Goal: Check status: Check status

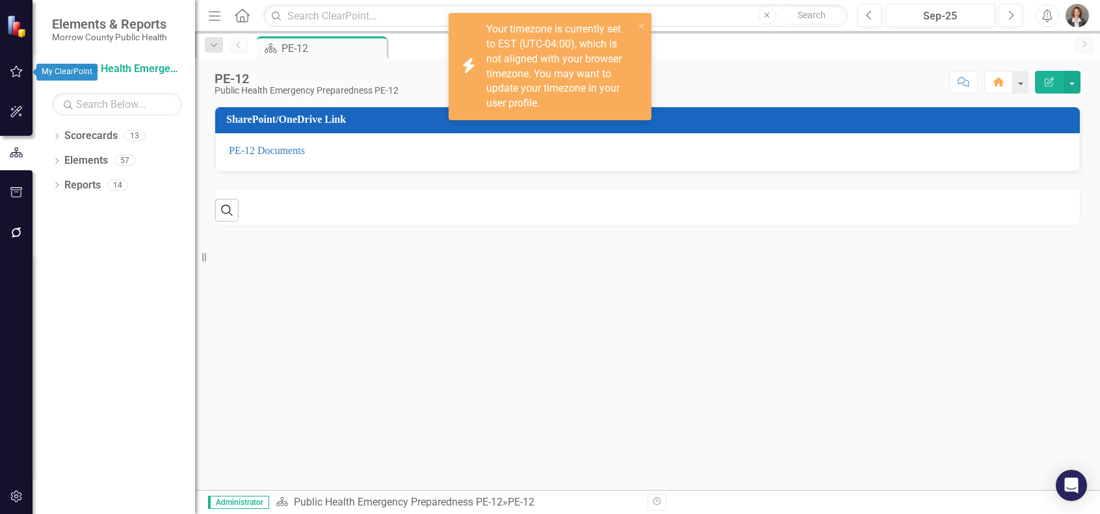
click at [15, 70] on icon "button" at bounding box center [16, 72] width 12 height 12
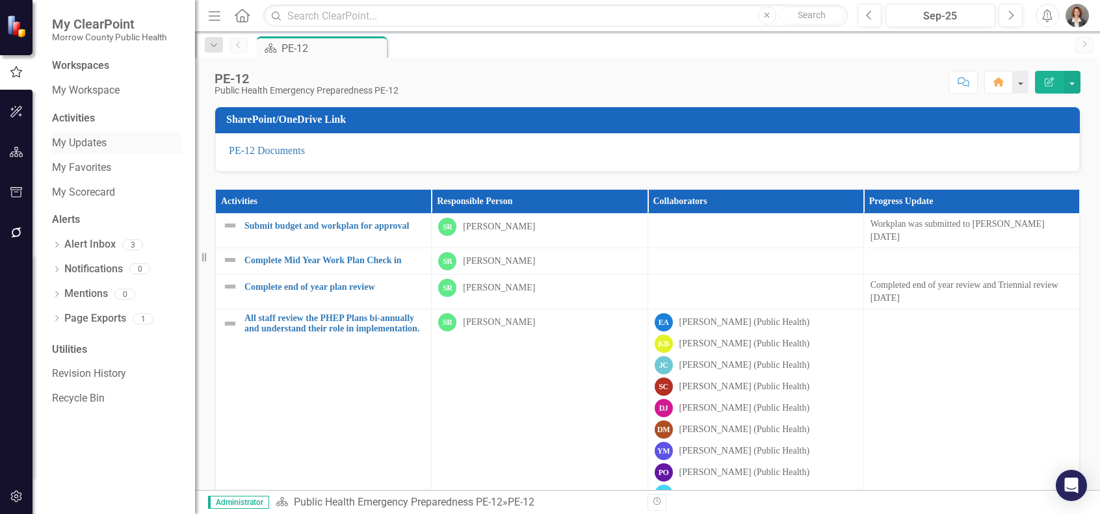
click at [75, 144] on link "My Updates" at bounding box center [117, 143] width 130 height 15
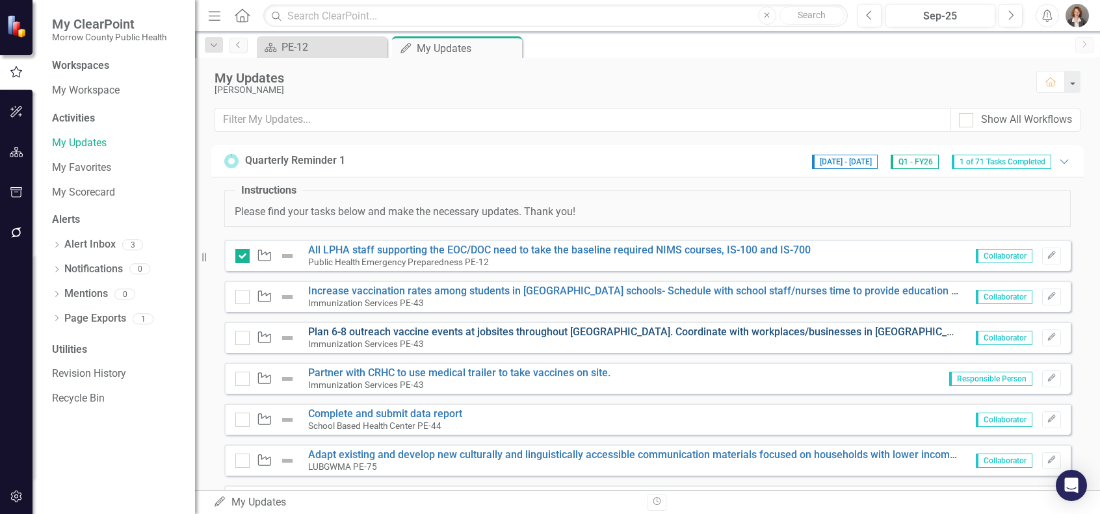
click at [689, 331] on link "Plan 6-8 outreach vaccine events at jobsites throughout [GEOGRAPHIC_DATA]. Coor…" at bounding box center [917, 332] width 1218 height 12
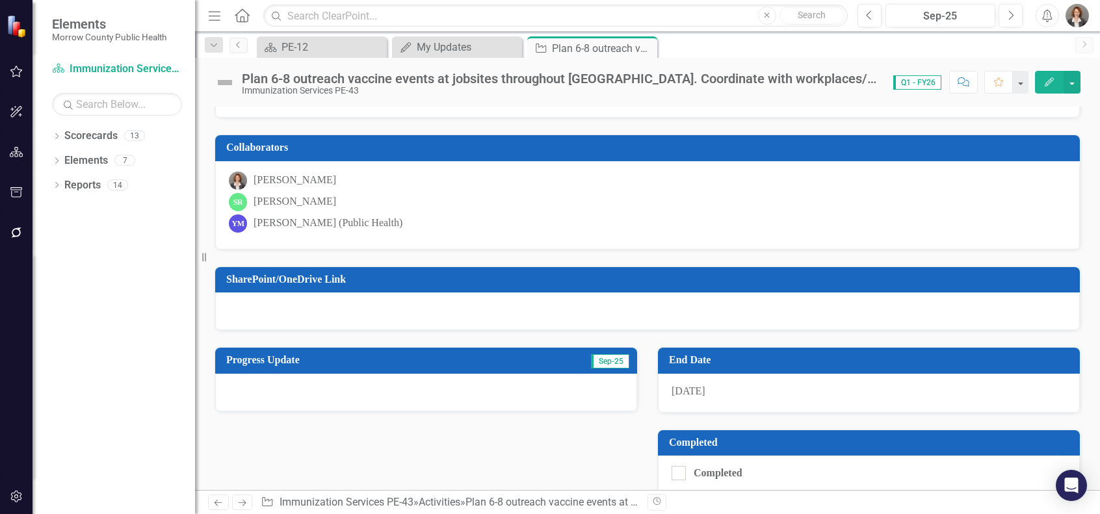
scroll to position [156, 0]
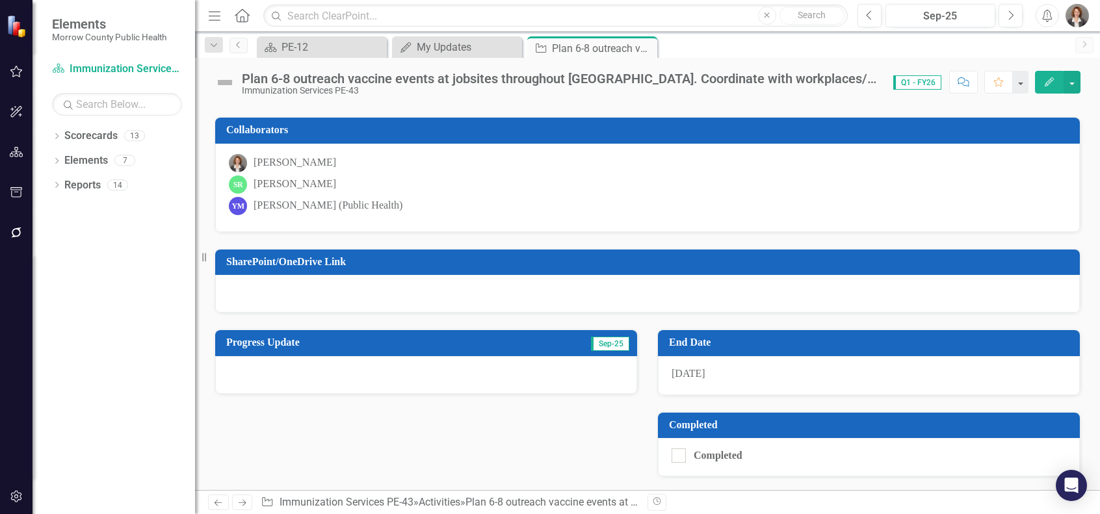
click at [233, 367] on div at bounding box center [426, 375] width 422 height 38
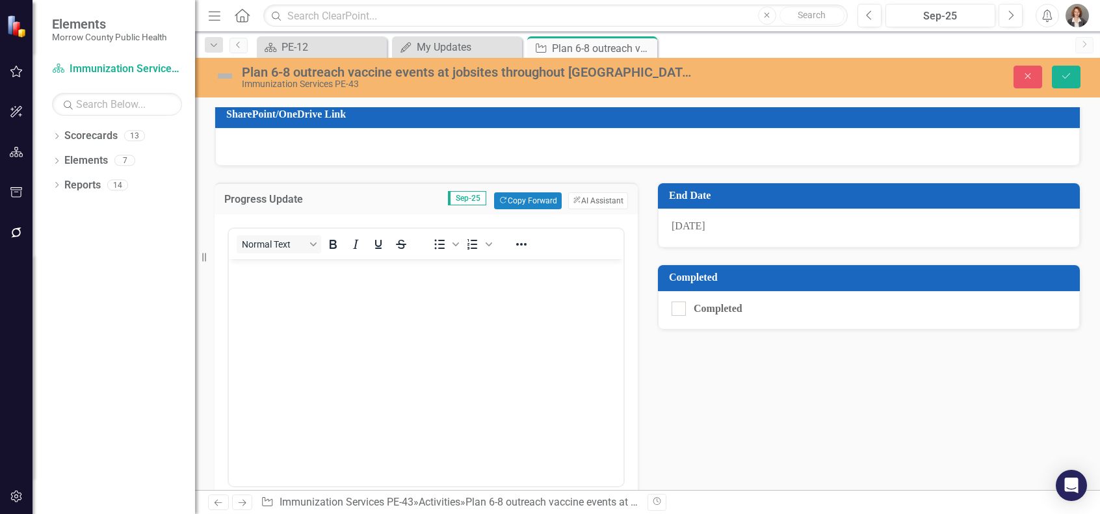
scroll to position [363, 0]
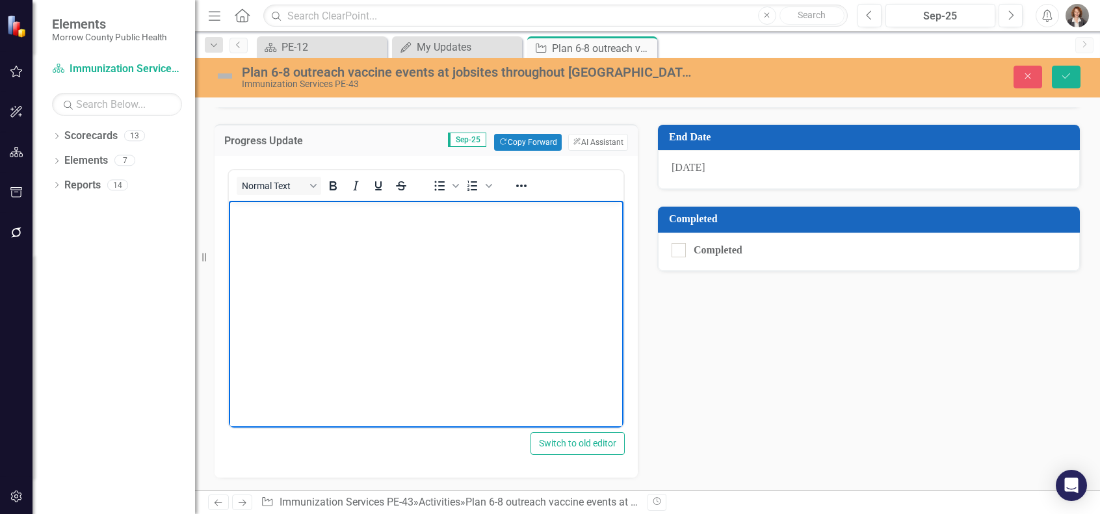
click at [252, 218] on p "Rich Text Area. Press ALT-0 for help." at bounding box center [426, 211] width 388 height 16
click at [247, 223] on body "Rich Text Area. Press ALT-0 for help." at bounding box center [426, 297] width 395 height 195
click at [349, 211] on p "Calendar includes: WillowCreek Terrace," at bounding box center [426, 211] width 388 height 16
click at [437, 211] on p "Calendar includes: Willow Creek Terrace," at bounding box center [426, 211] width 388 height 16
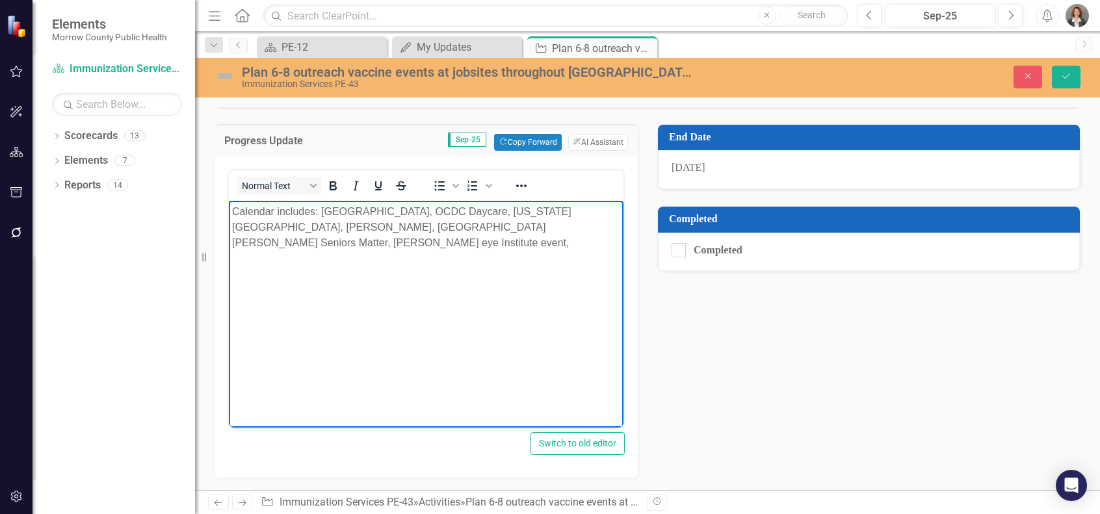
click at [547, 229] on p "Calendar includes: Willow Creek Terrace, OCDC Daycare, Oregon Potato, Lamb West…" at bounding box center [426, 226] width 388 height 47
click at [302, 240] on p "Calendar includes: Willow Creek Terrace, OCDC Daycare, Oregon Potato, Lamb West…" at bounding box center [426, 234] width 388 height 62
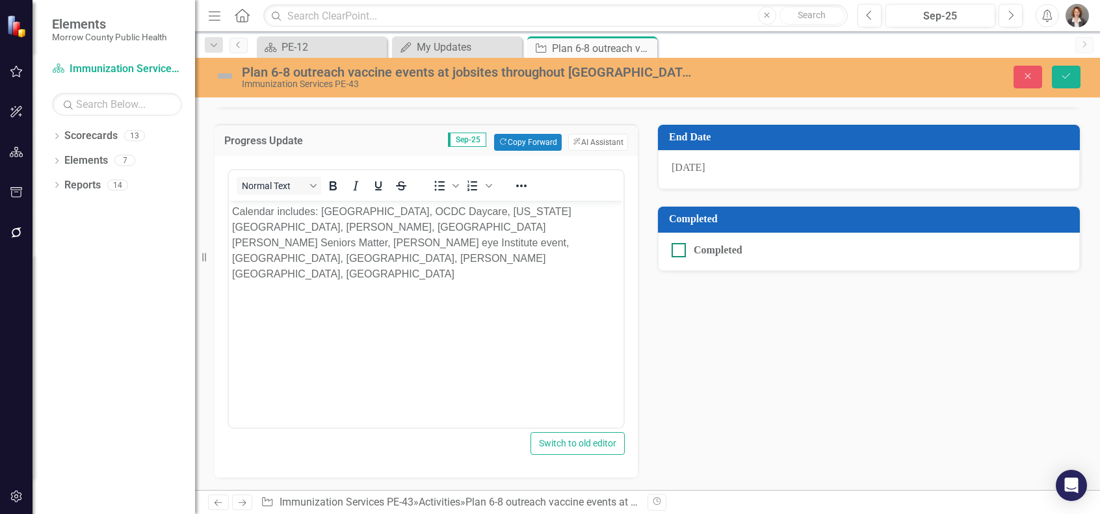
click at [677, 246] on input "Completed" at bounding box center [676, 247] width 8 height 8
checkbox input "true"
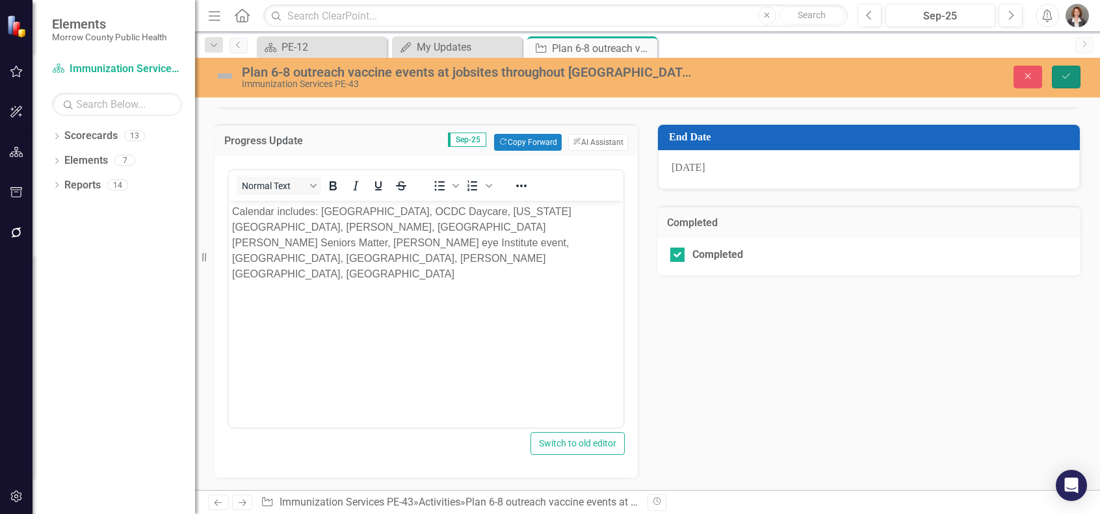
click at [1070, 73] on icon "Save" at bounding box center [1066, 76] width 12 height 9
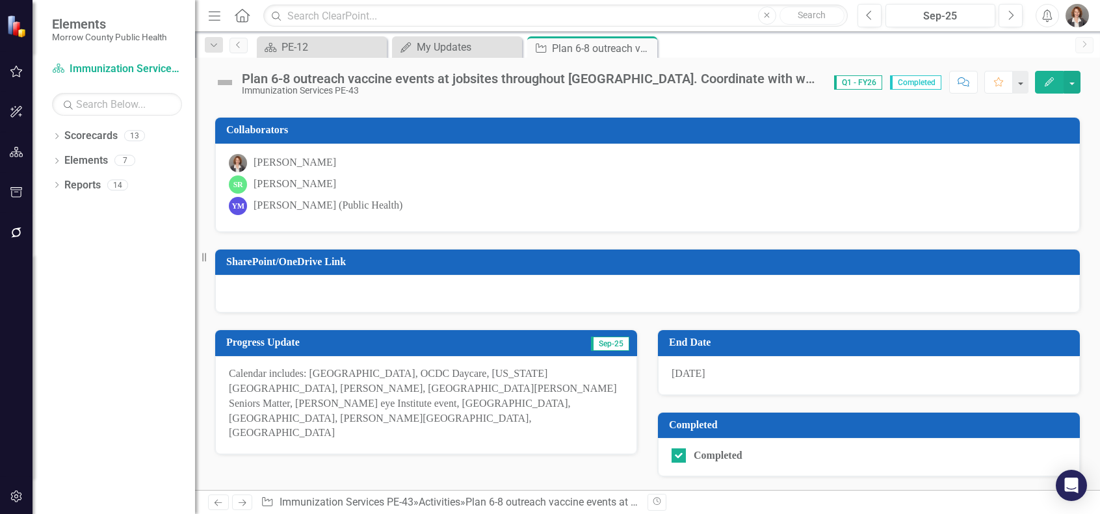
scroll to position [0, 0]
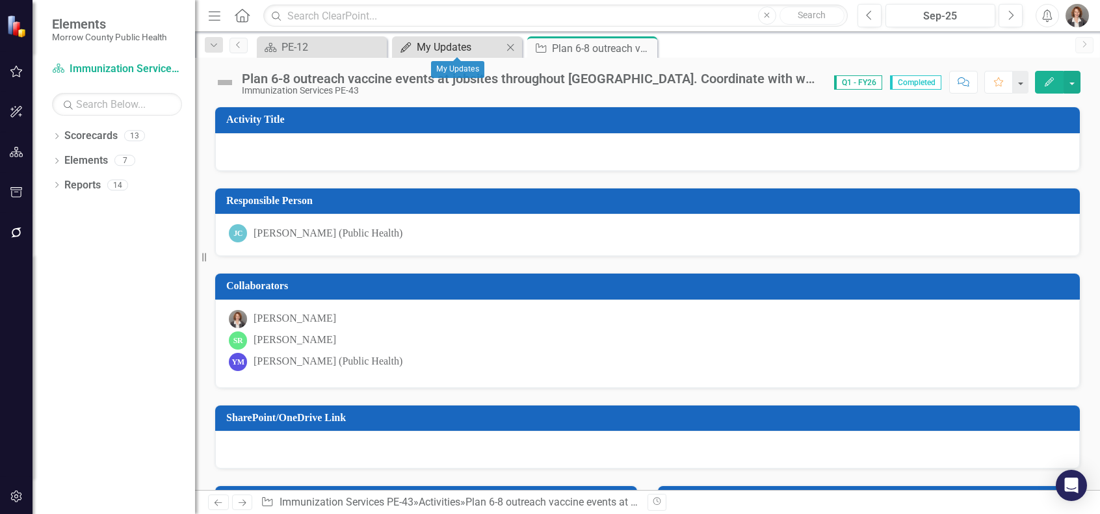
click at [441, 47] on div "My Updates" at bounding box center [460, 47] width 86 height 16
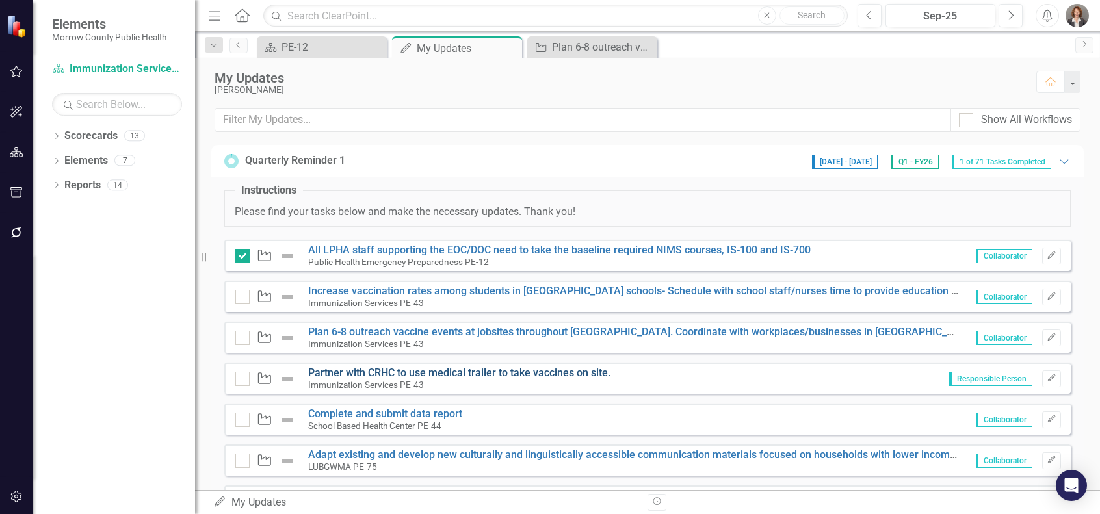
click at [481, 373] on link "Partner with CRHC to use medical trailer to take vaccines on site." at bounding box center [459, 373] width 302 height 12
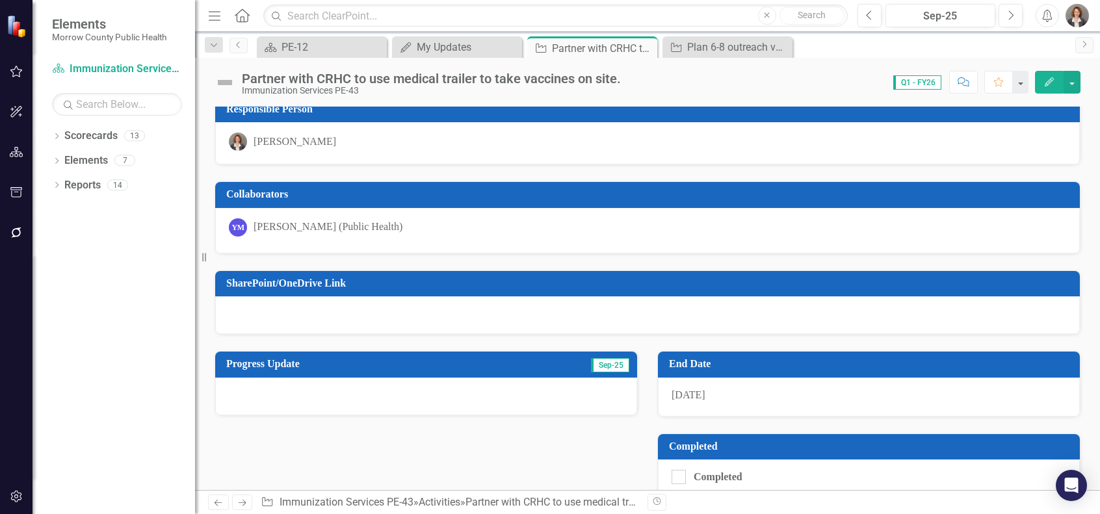
scroll to position [113, 0]
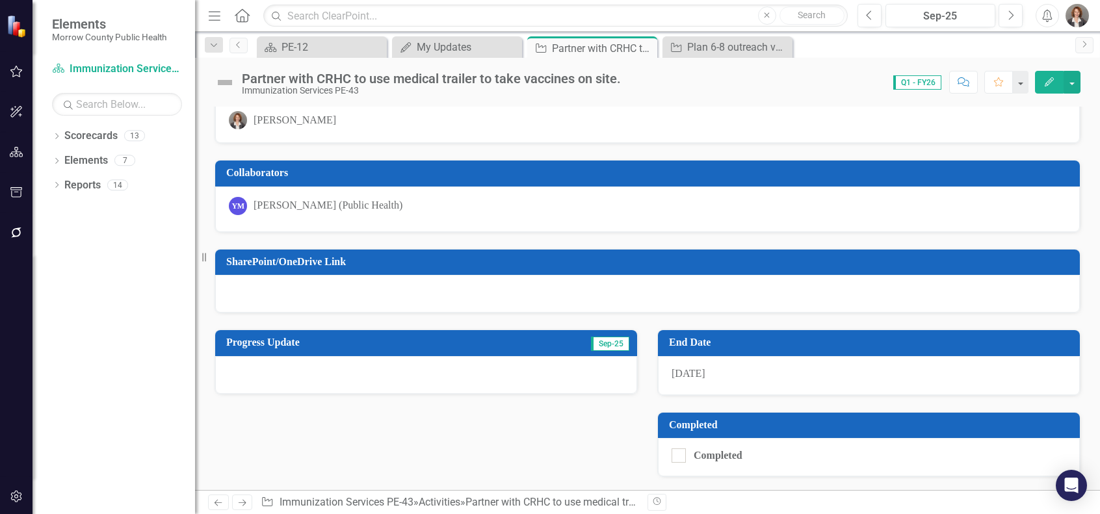
click at [240, 372] on div at bounding box center [426, 375] width 422 height 38
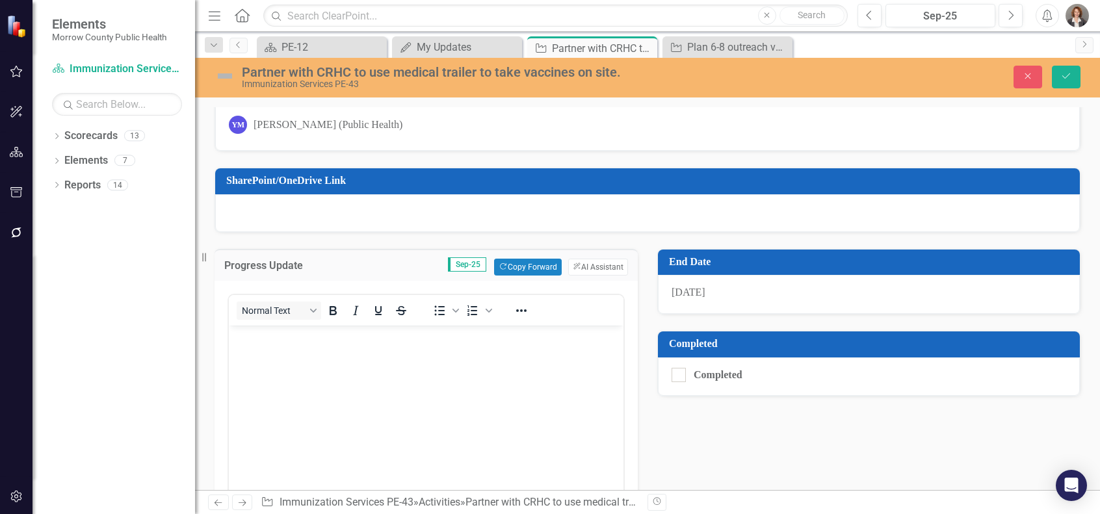
scroll to position [261, 0]
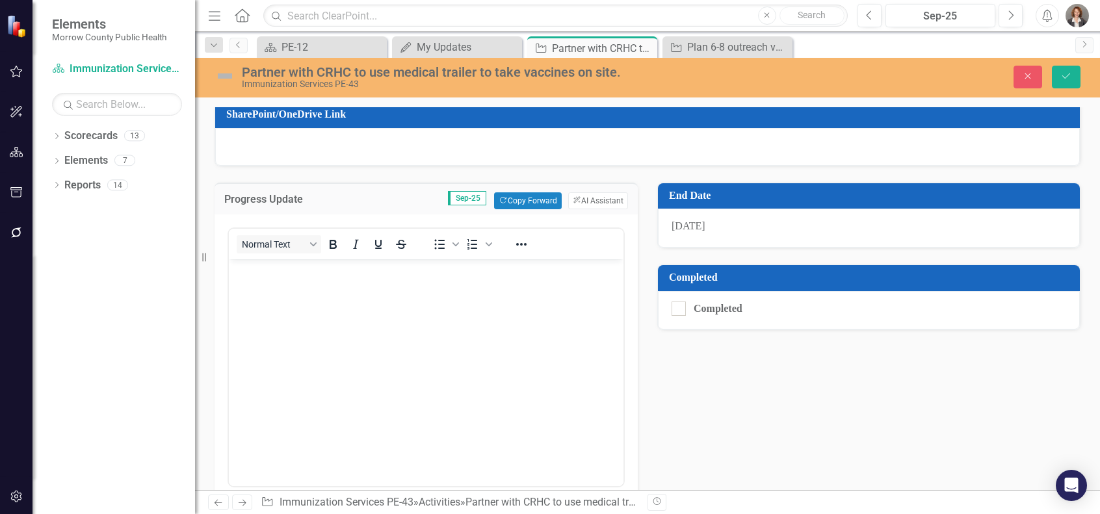
click at [248, 283] on body "Rich Text Area. Press ALT-0 for help." at bounding box center [426, 356] width 395 height 195
click at [676, 306] on input "Completed" at bounding box center [676, 306] width 8 height 8
checkbox input "true"
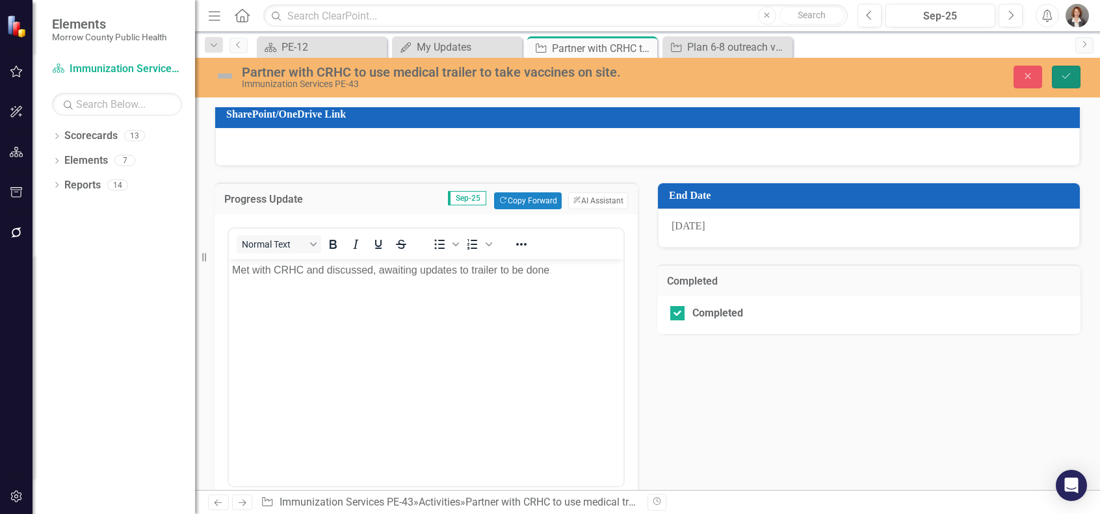
click at [1065, 75] on icon "Save" at bounding box center [1066, 76] width 12 height 9
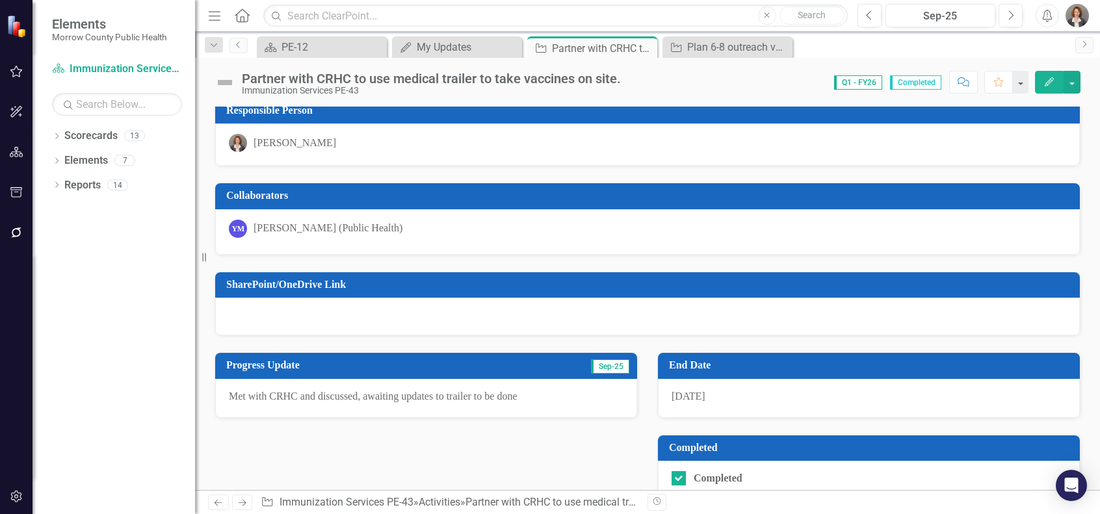
scroll to position [113, 0]
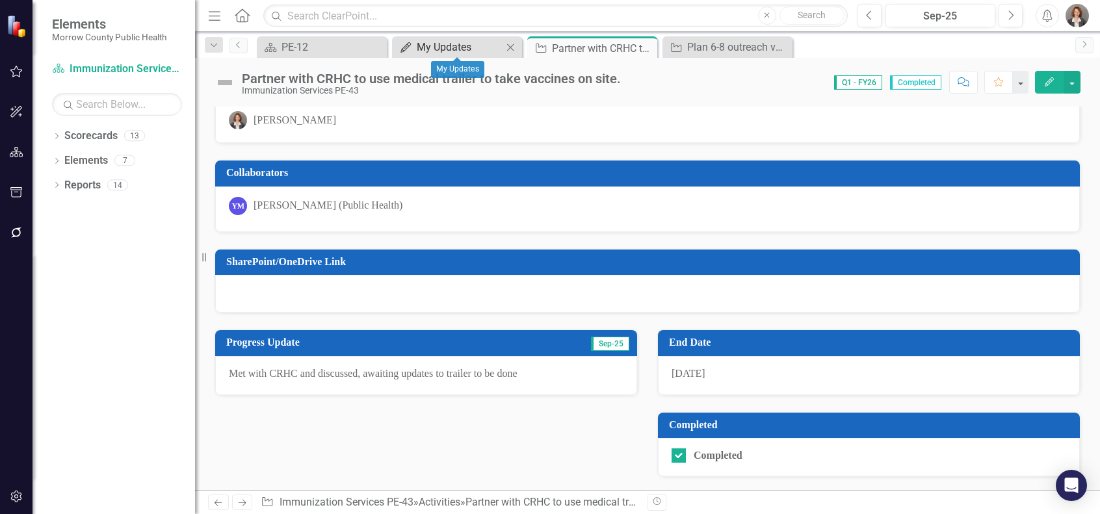
click at [460, 49] on div "My Updates" at bounding box center [460, 47] width 86 height 16
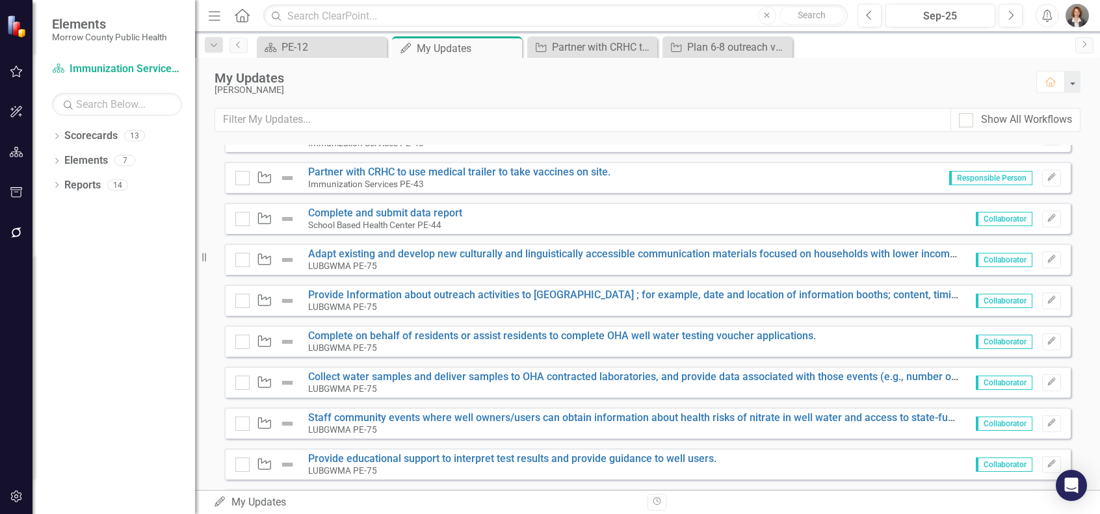
scroll to position [222, 0]
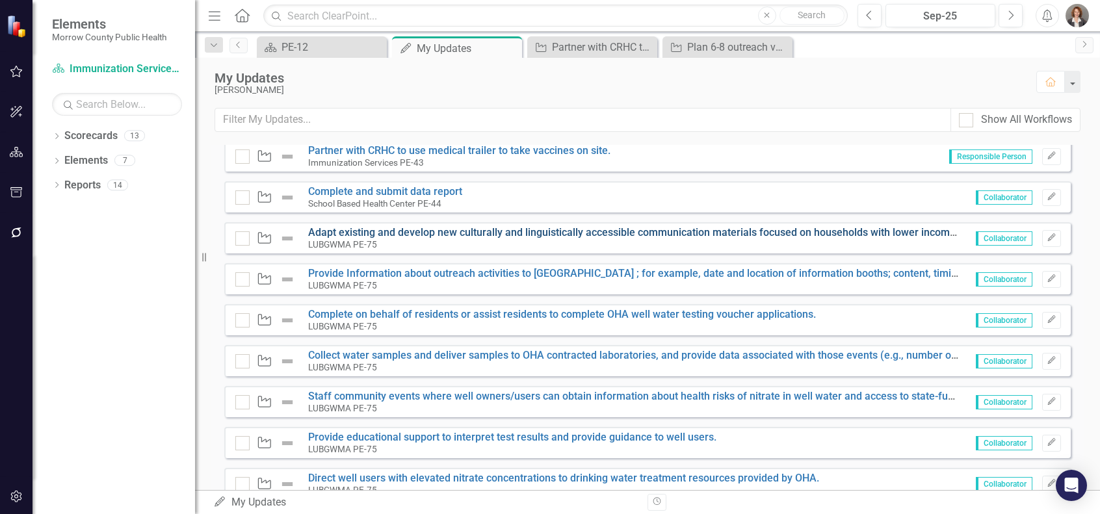
click at [843, 231] on link "Adapt existing and develop new culturally and linguistically accessible communi…" at bounding box center [1039, 232] width 1463 height 12
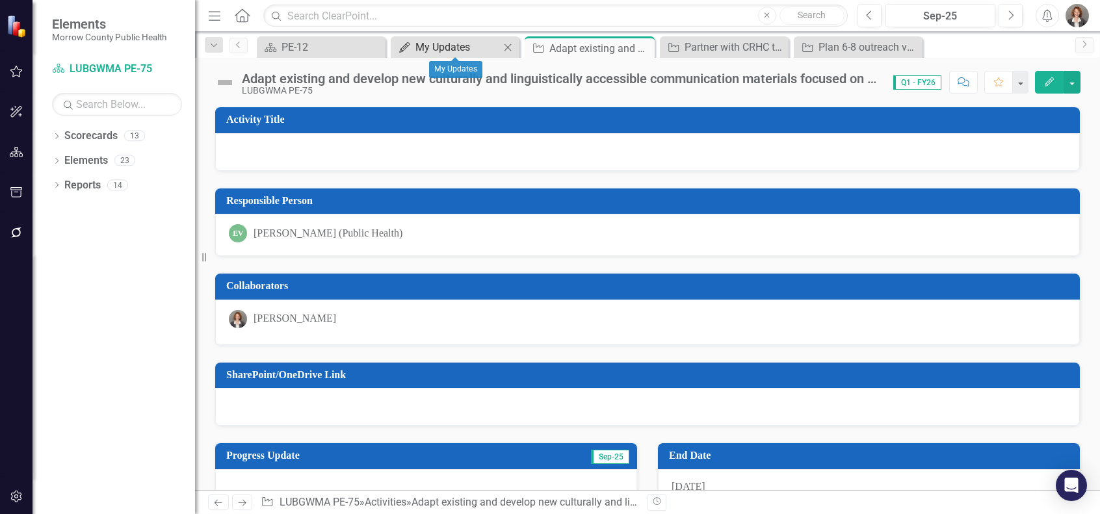
click at [459, 45] on div "My Updates" at bounding box center [457, 47] width 85 height 16
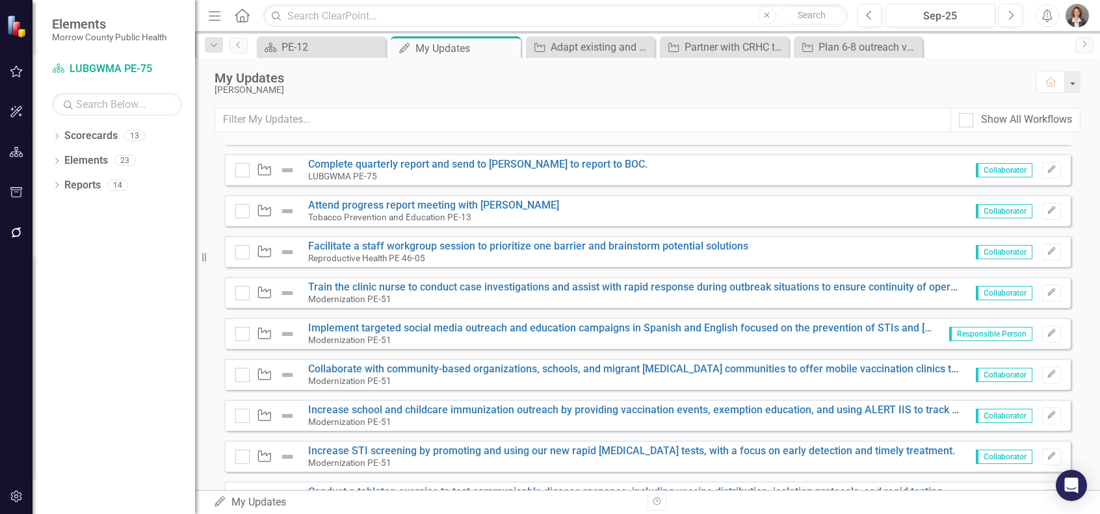
scroll to position [815, 0]
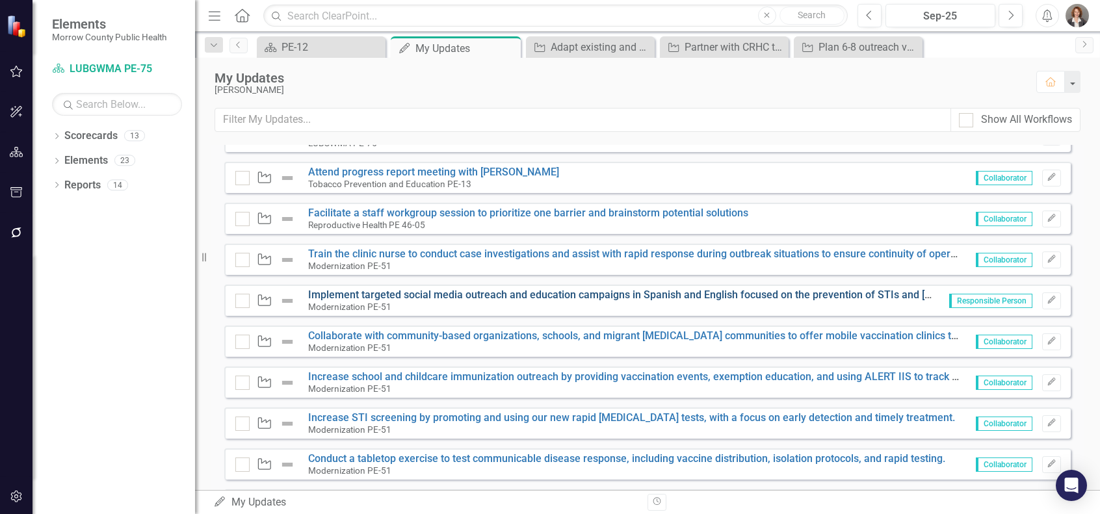
click at [856, 295] on link "Implement targeted social media outreach and education campaigns in Spanish and…" at bounding box center [656, 295] width 696 height 12
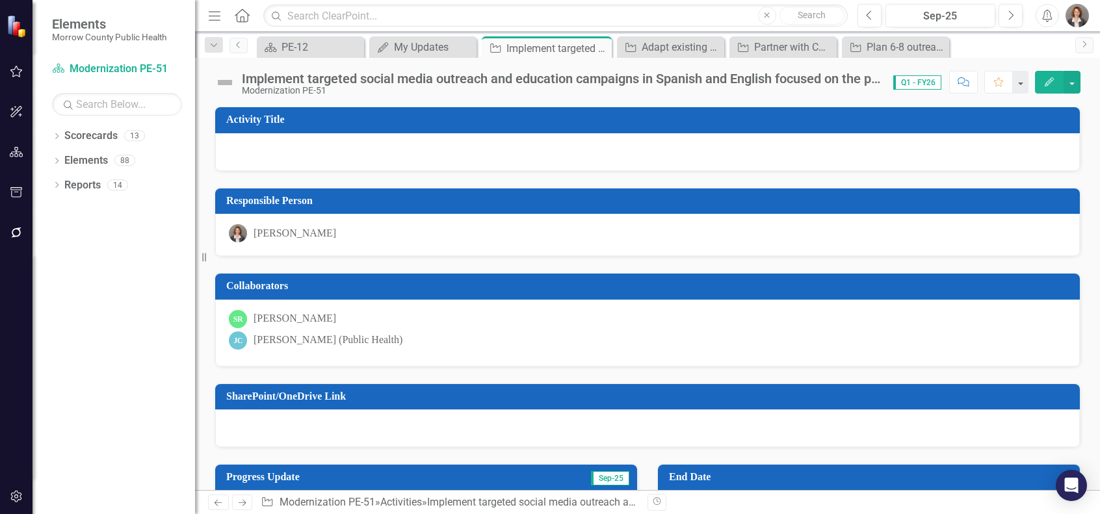
click at [834, 83] on div "Implement targeted social media outreach and education campaigns in Spanish and…" at bounding box center [561, 79] width 638 height 14
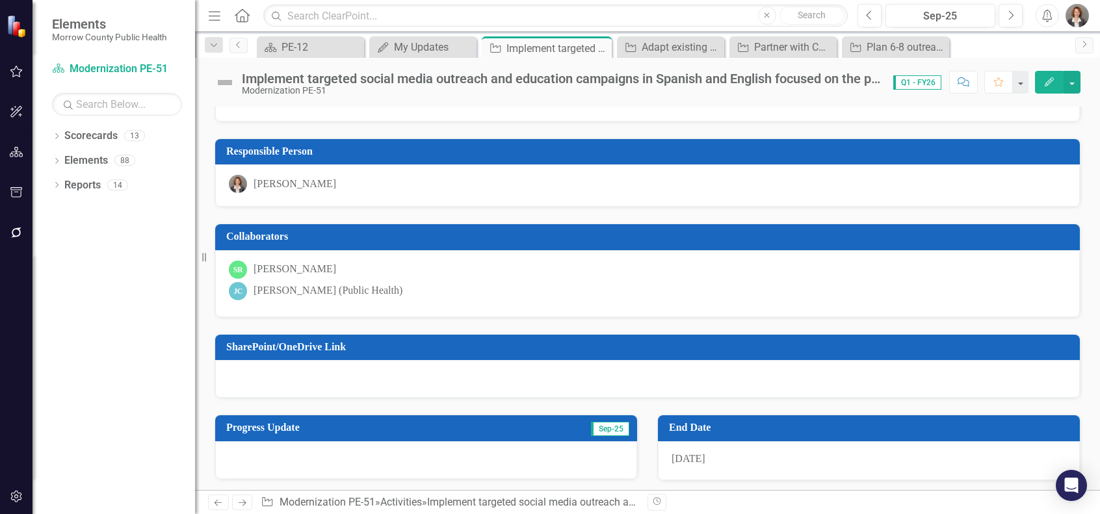
scroll to position [74, 0]
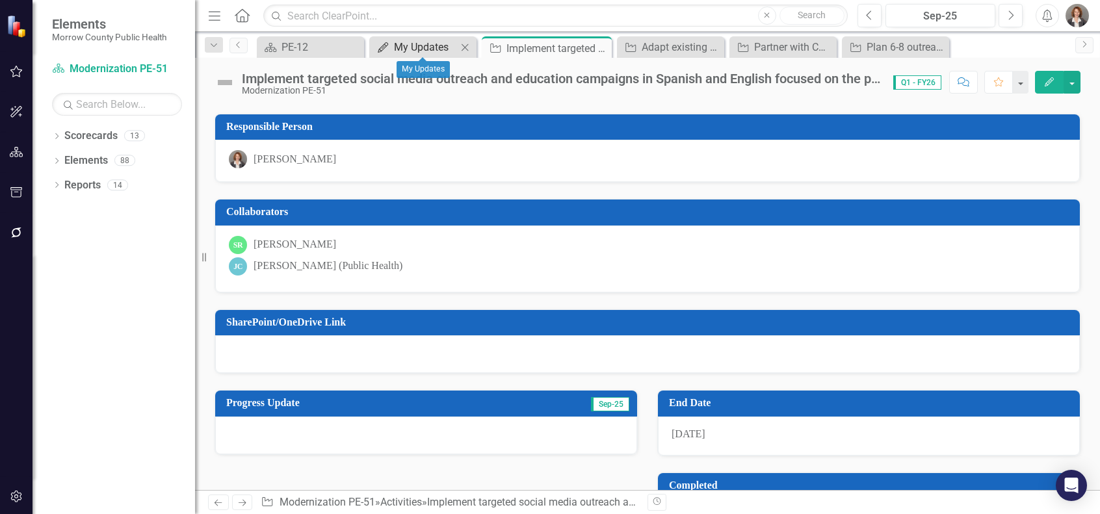
click at [441, 46] on div "My Updates" at bounding box center [425, 47] width 63 height 16
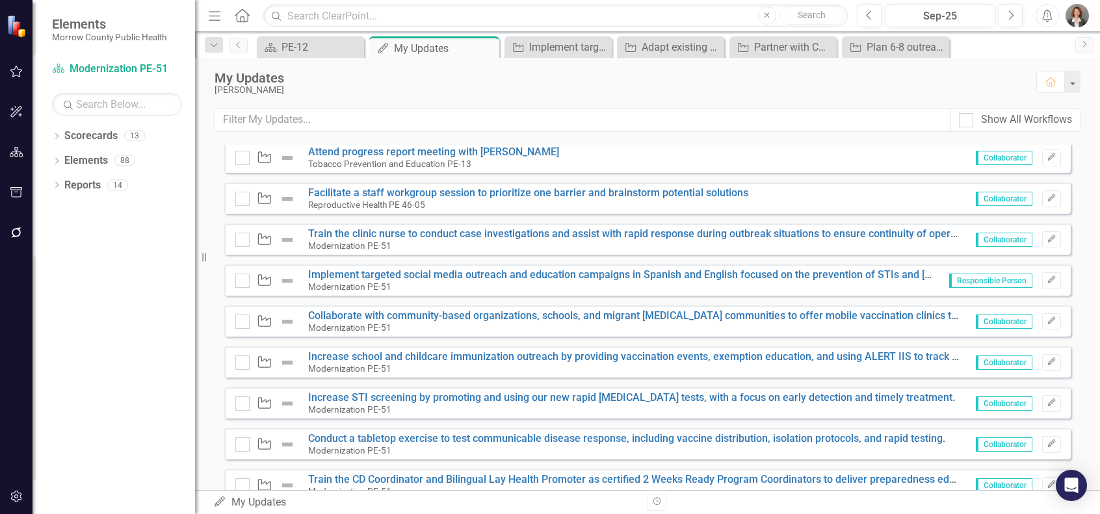
scroll to position [815, 0]
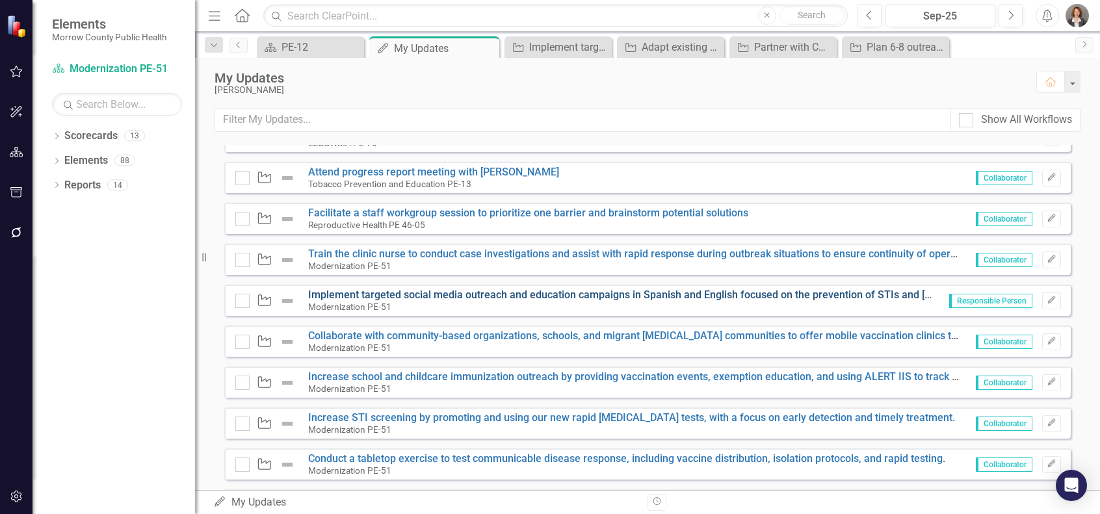
click at [352, 296] on link "Implement targeted social media outreach and education campaigns in Spanish and…" at bounding box center [656, 295] width 696 height 12
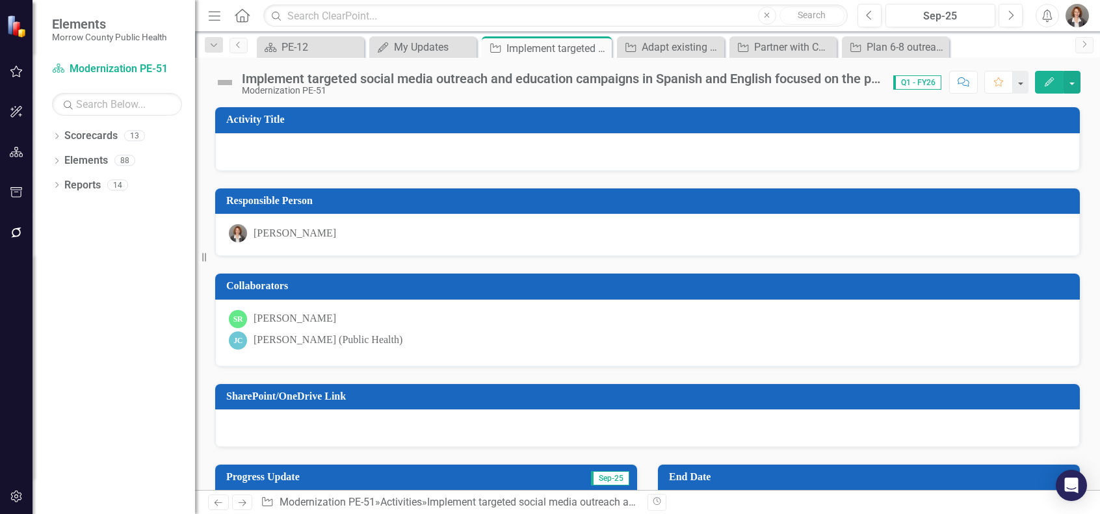
click at [245, 82] on div "Implement targeted social media outreach and education campaigns in Spanish and…" at bounding box center [561, 79] width 638 height 14
click at [789, 85] on div "Implement targeted social media outreach and education campaigns in Spanish and…" at bounding box center [561, 79] width 638 height 14
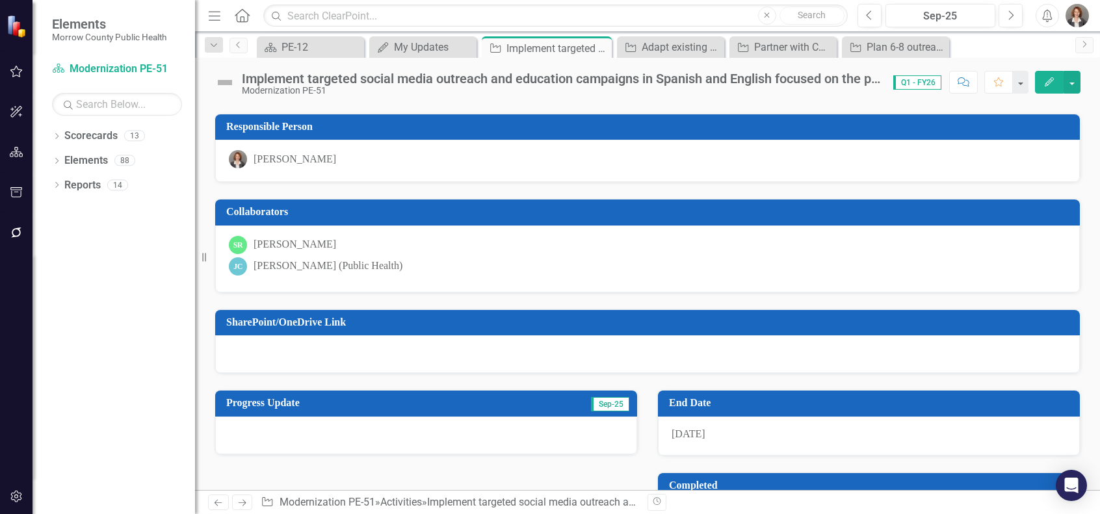
click at [226, 82] on img at bounding box center [225, 82] width 21 height 21
click at [272, 81] on div "Implement targeted social media outreach and education campaigns in Spanish and…" at bounding box center [561, 79] width 638 height 14
click at [356, 89] on div "Modernization PE-51" at bounding box center [561, 91] width 638 height 10
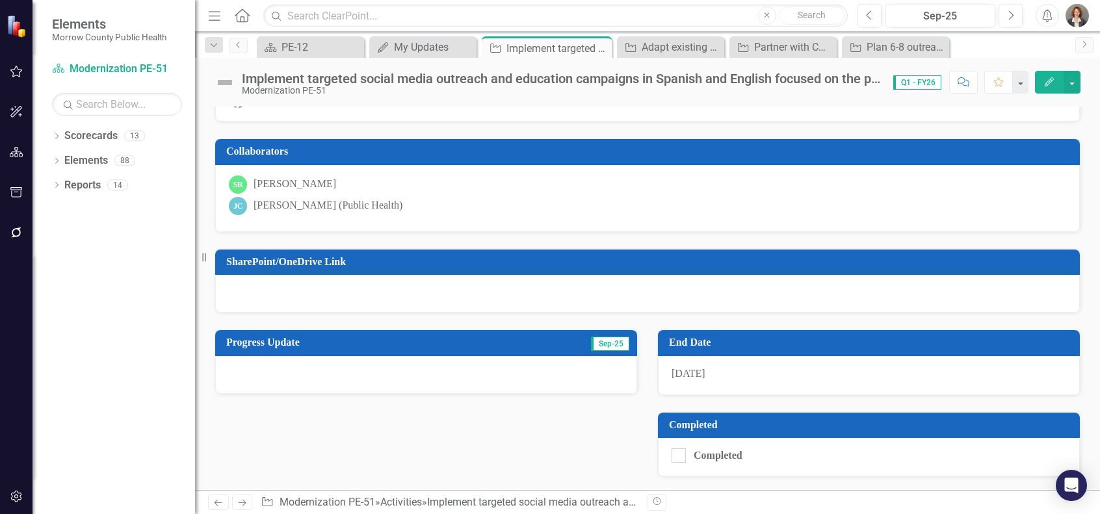
scroll to position [0, 0]
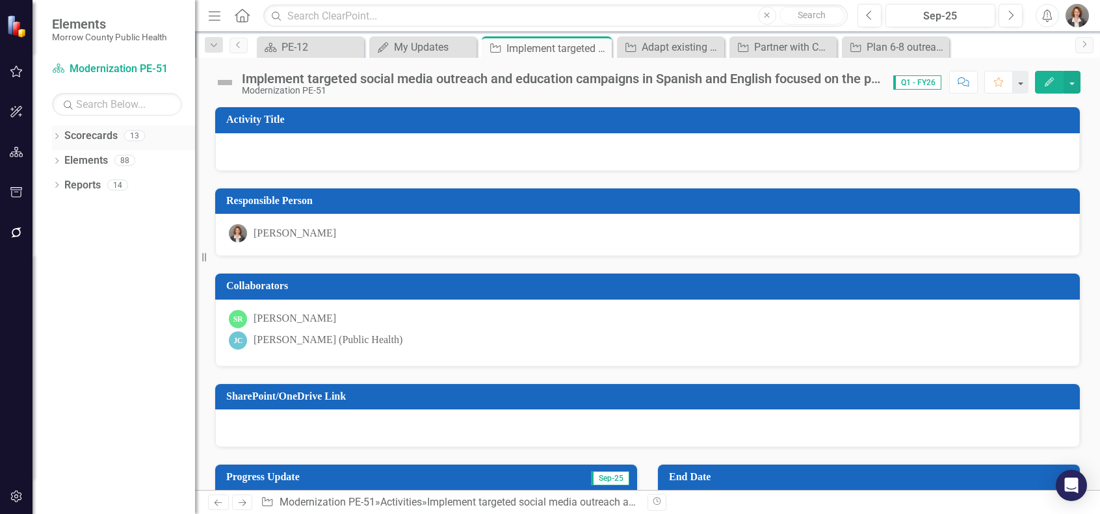
click at [83, 136] on link "Scorecards" at bounding box center [90, 136] width 53 height 15
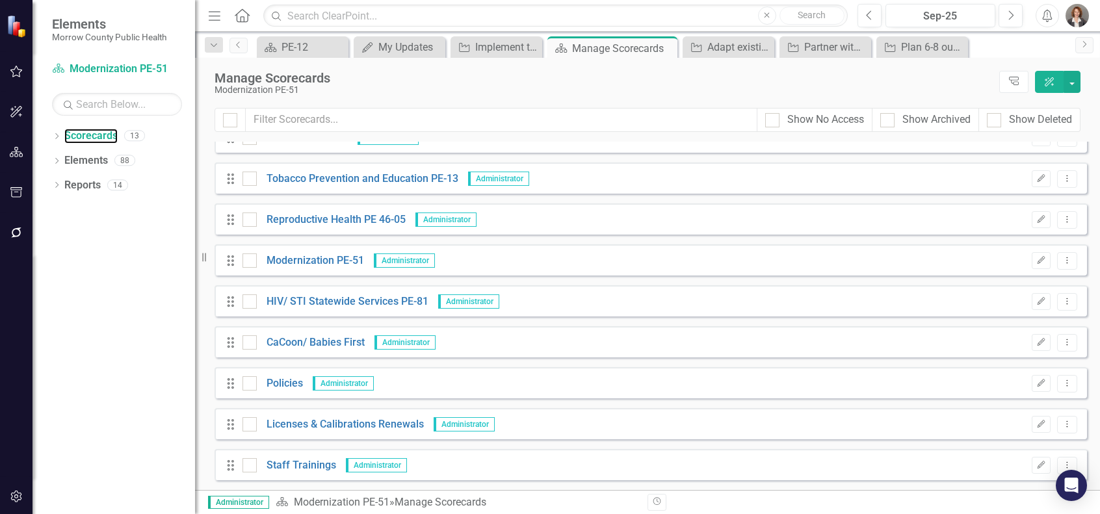
scroll to position [36, 0]
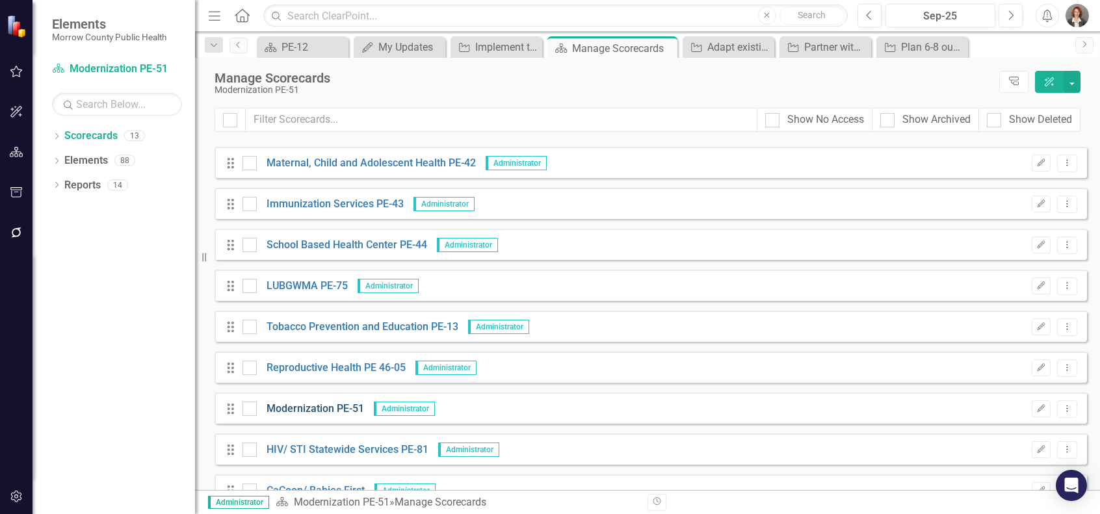
click at [287, 410] on link "Modernization PE-51" at bounding box center [310, 409] width 107 height 15
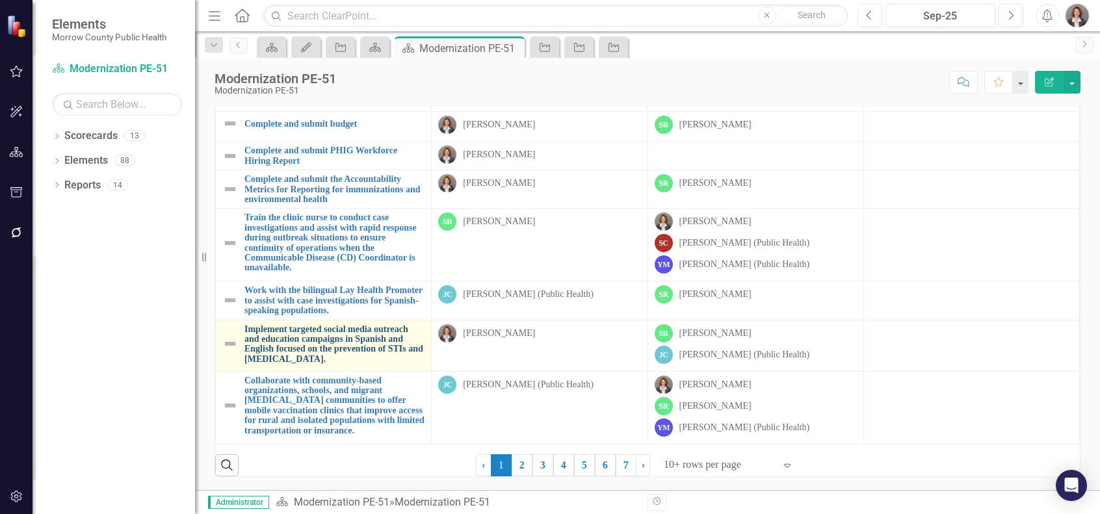
scroll to position [94, 0]
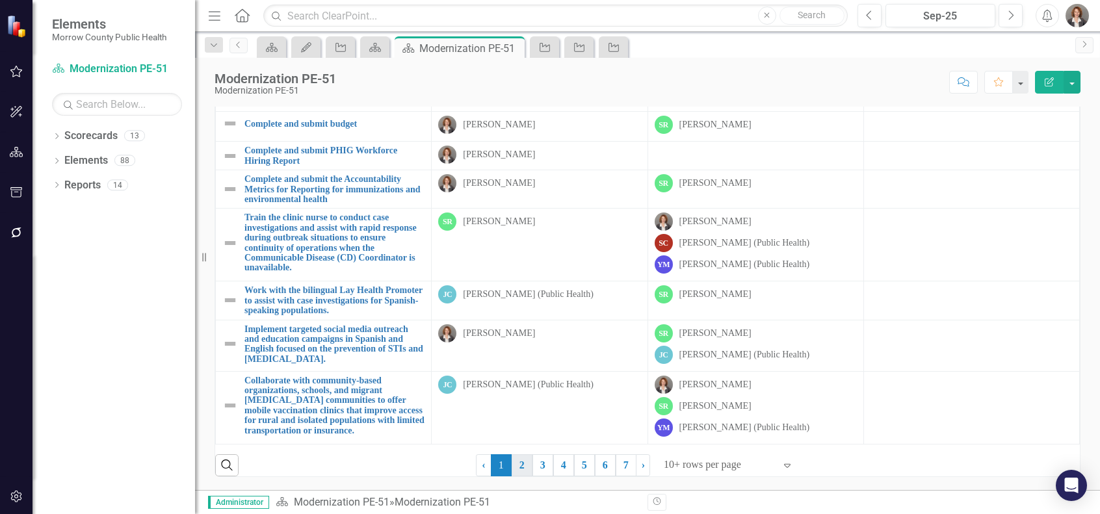
click at [518, 462] on link "2" at bounding box center [522, 465] width 21 height 22
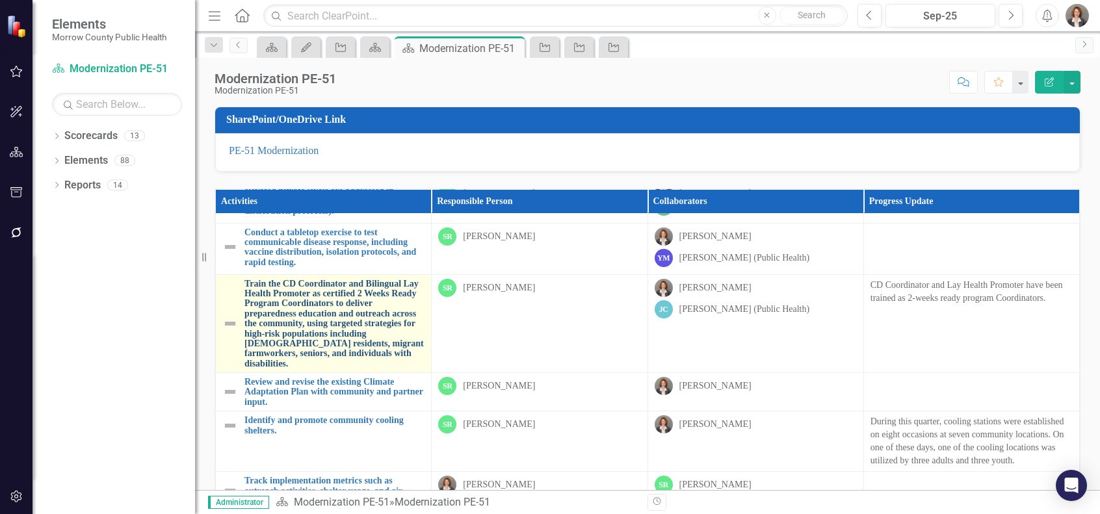
scroll to position [131, 0]
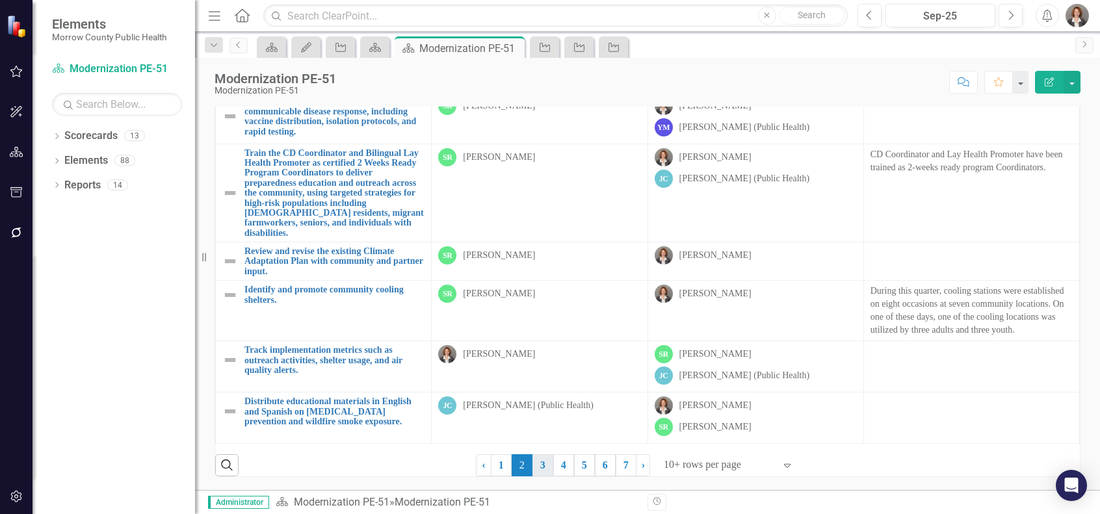
click at [543, 461] on link "3" at bounding box center [542, 465] width 21 height 22
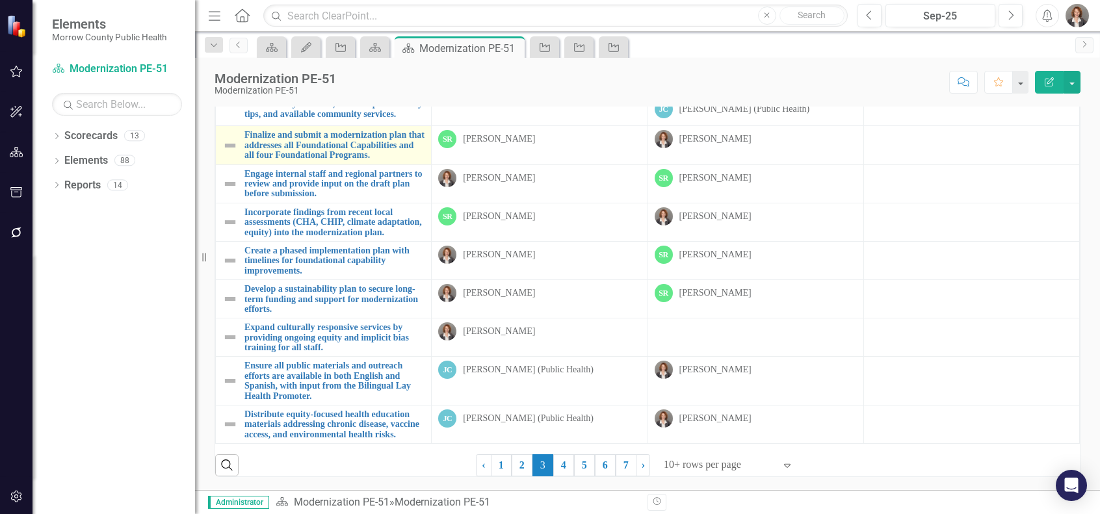
scroll to position [97, 0]
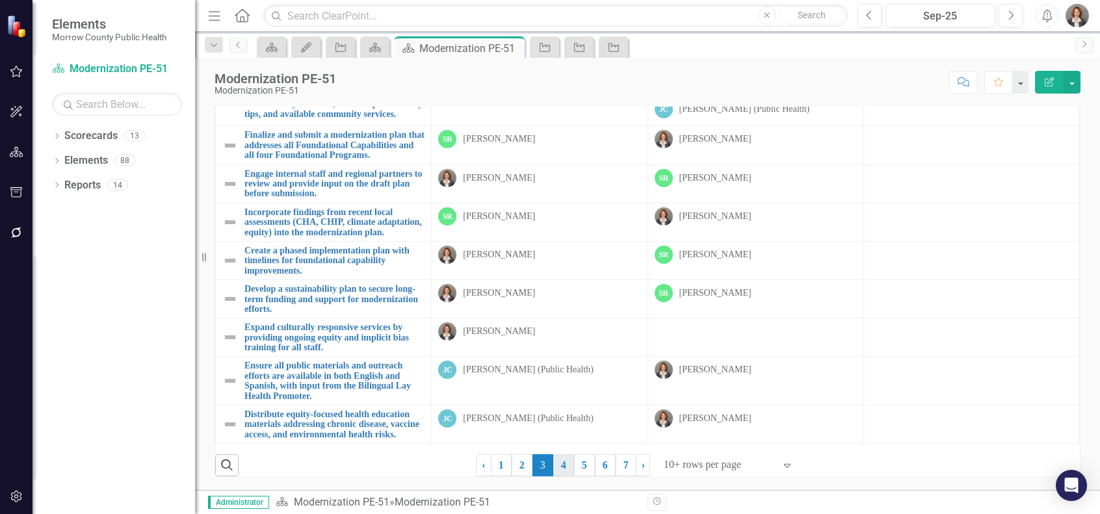
click at [562, 463] on link "4" at bounding box center [563, 465] width 21 height 22
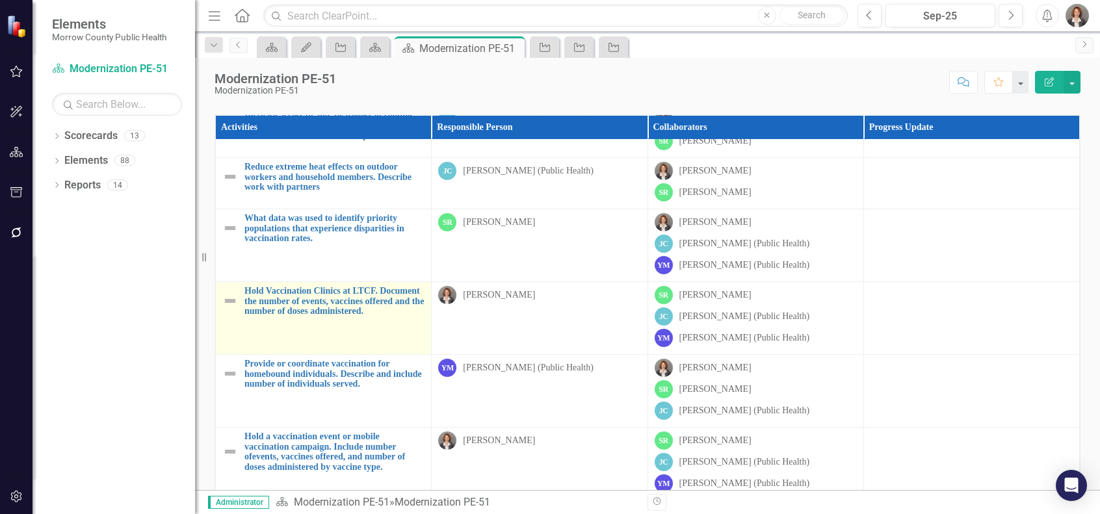
scroll to position [131, 0]
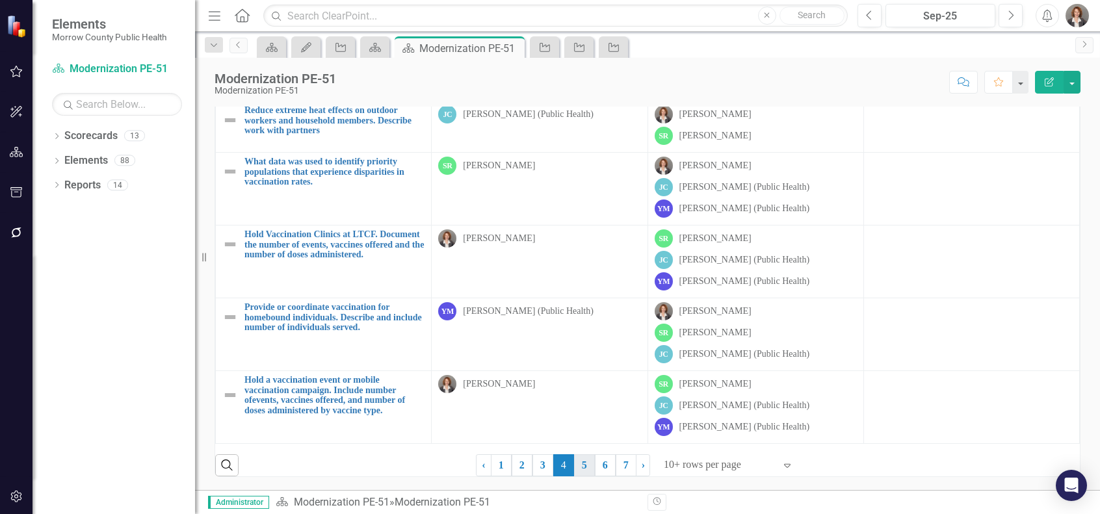
click at [582, 462] on link "5" at bounding box center [584, 465] width 21 height 22
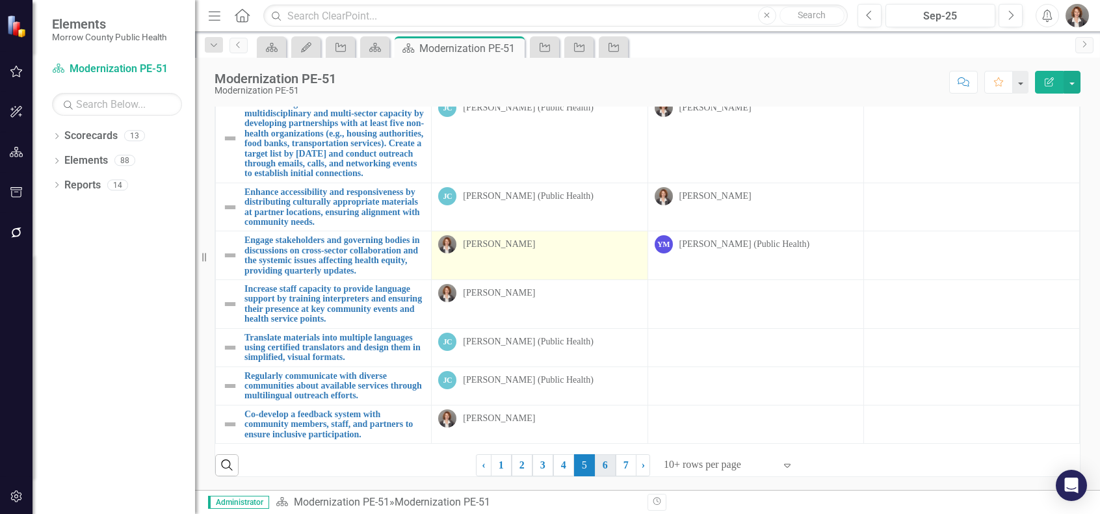
click at [607, 465] on link "6" at bounding box center [605, 465] width 21 height 22
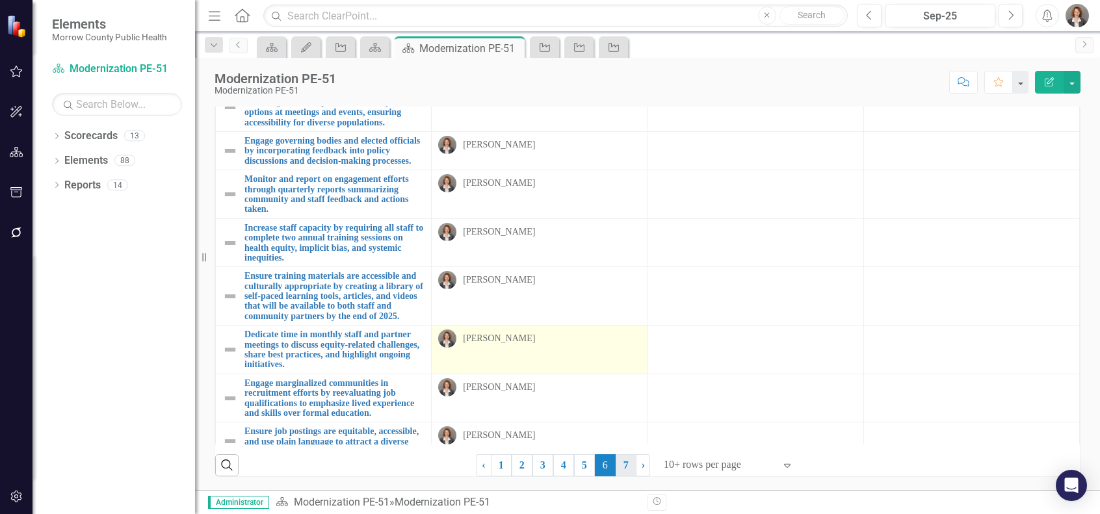
click at [627, 466] on link "7" at bounding box center [626, 465] width 21 height 22
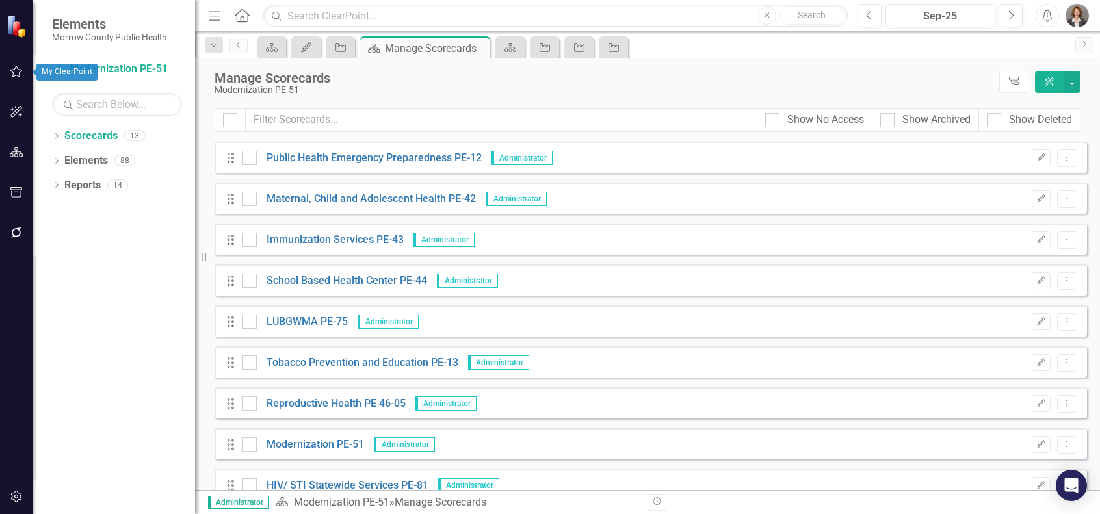
click at [14, 71] on icon "button" at bounding box center [17, 71] width 14 height 10
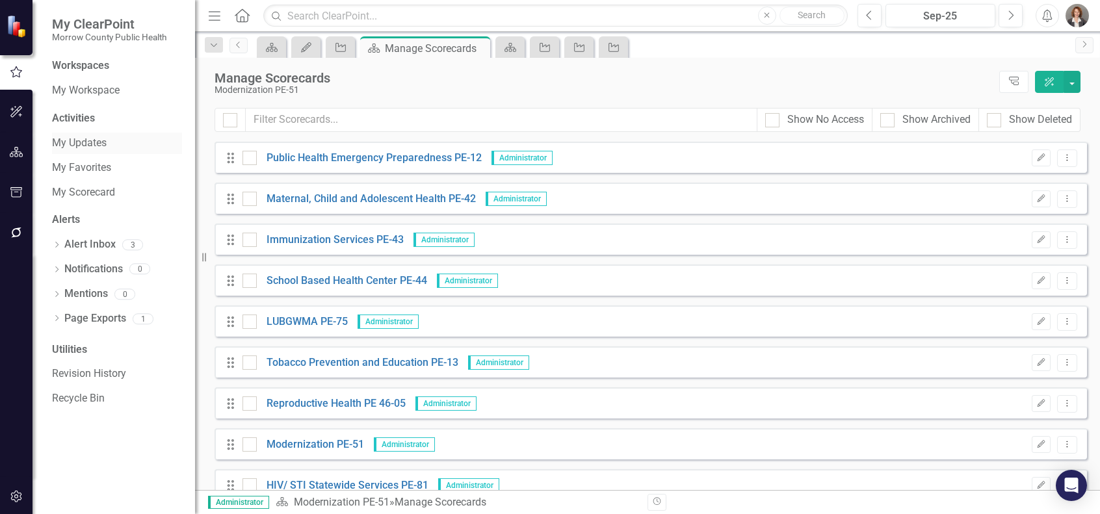
click at [102, 144] on link "My Updates" at bounding box center [117, 143] width 130 height 15
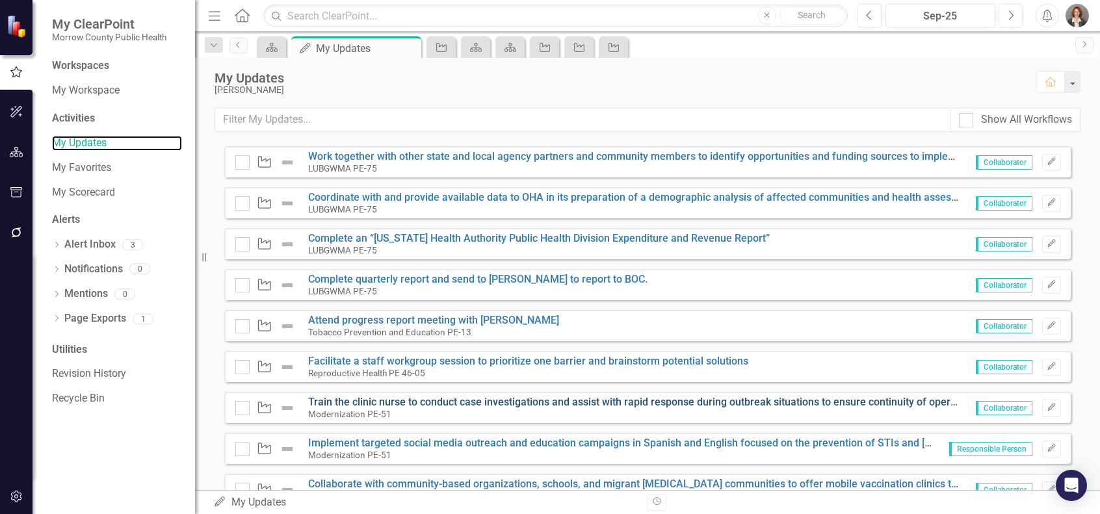
scroll to position [741, 0]
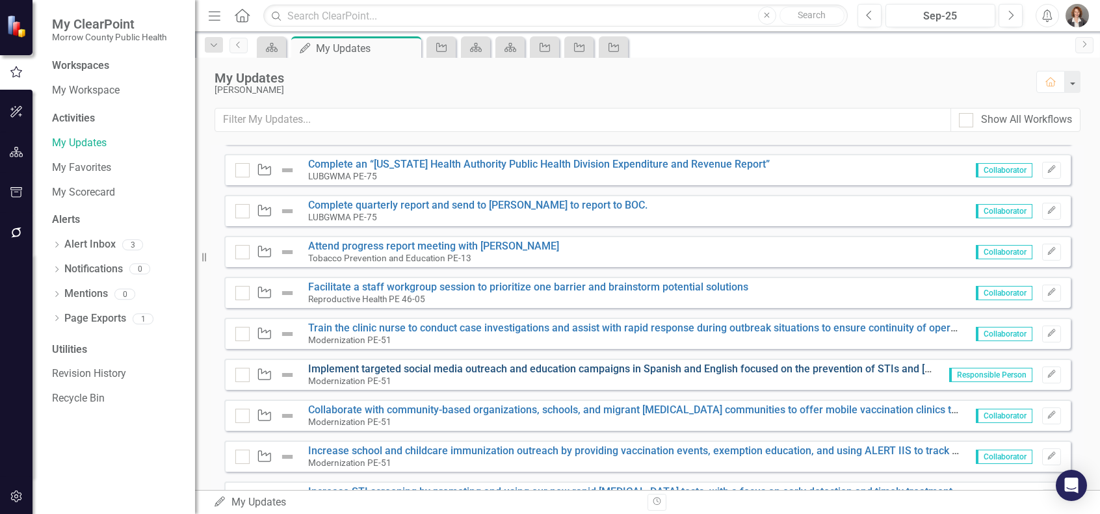
click at [337, 369] on link "Implement targeted social media outreach and education campaigns in Spanish and…" at bounding box center [656, 369] width 696 height 12
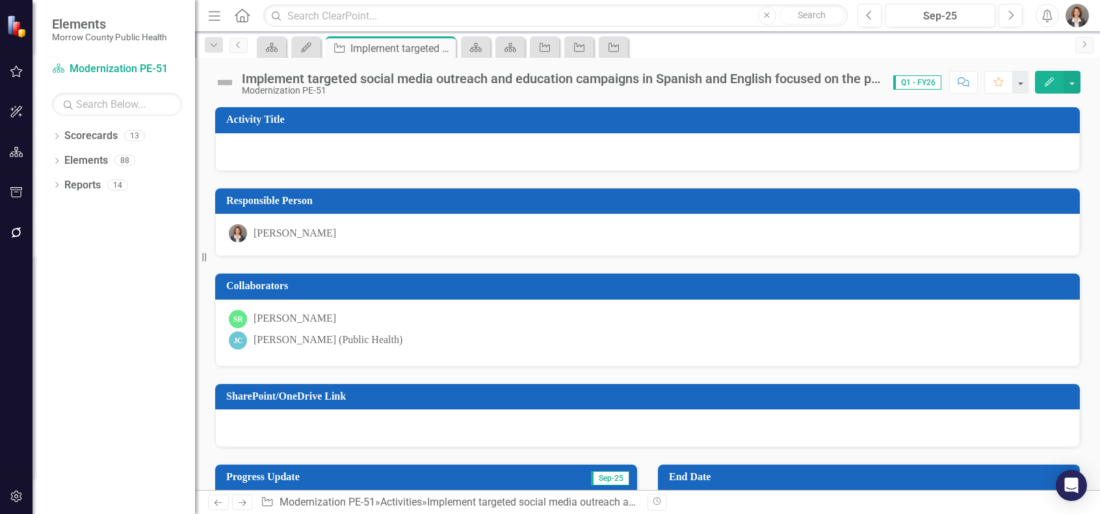
click at [223, 81] on img at bounding box center [225, 82] width 21 height 21
click at [911, 81] on span "Q1 - FY26" at bounding box center [917, 82] width 48 height 14
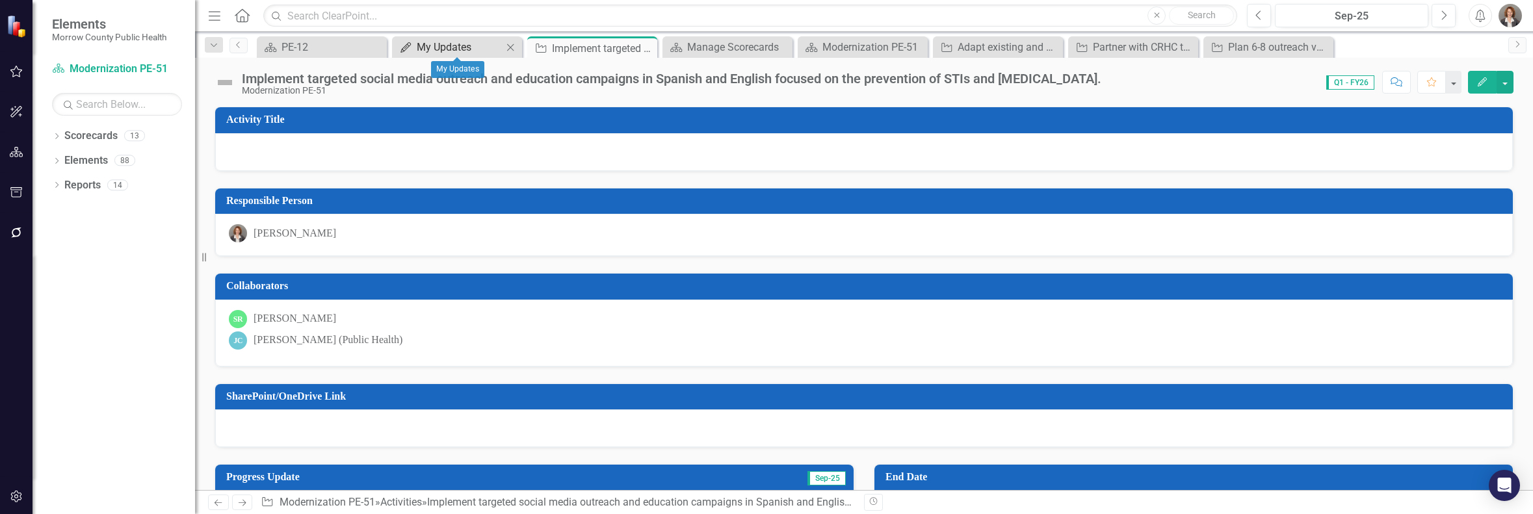
click at [438, 44] on div "My Updates" at bounding box center [460, 47] width 86 height 16
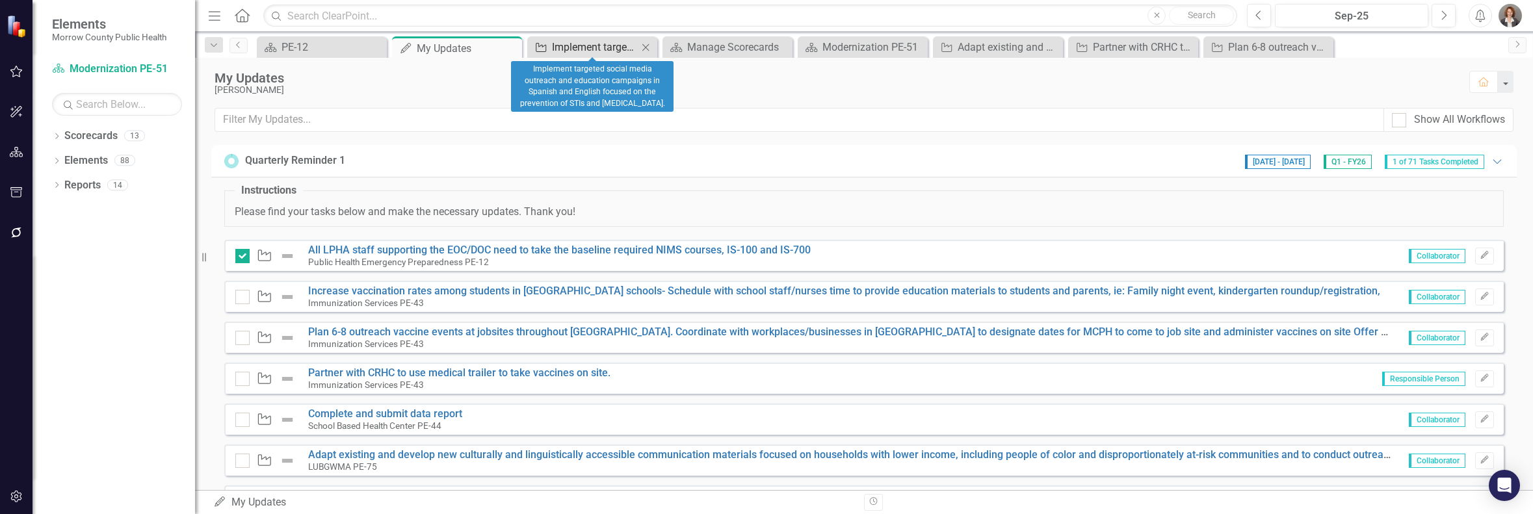
click at [592, 47] on div "Implement targeted social media outreach and education campaigns in Spanish and…" at bounding box center [595, 47] width 86 height 16
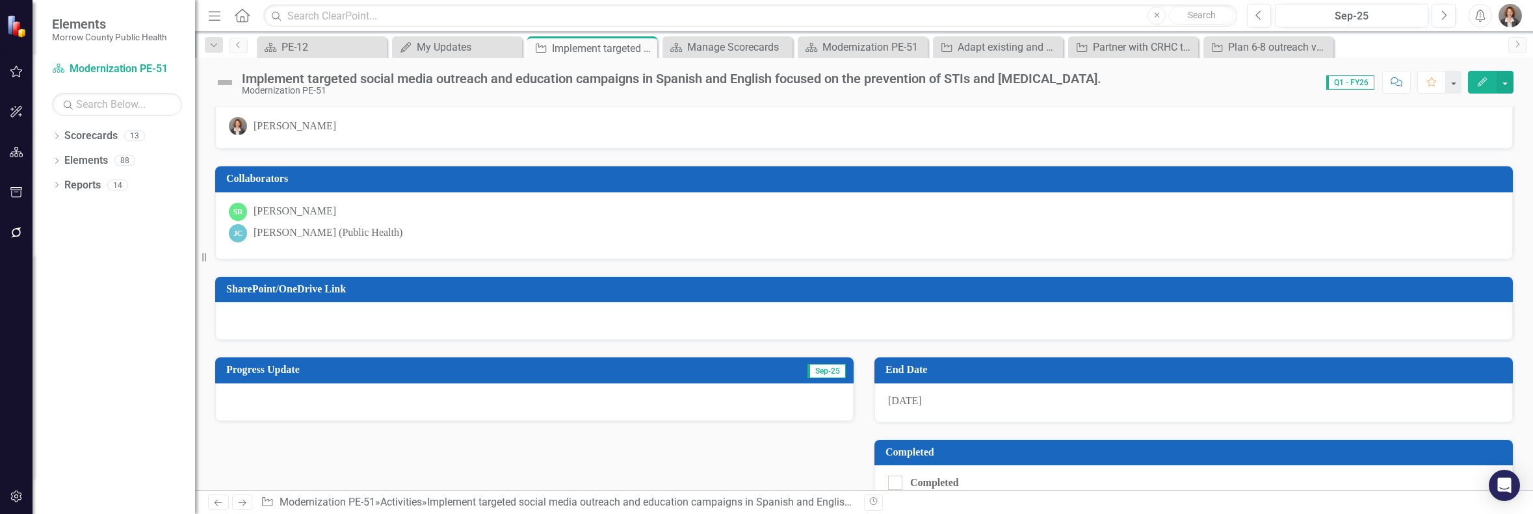
scroll to position [135, 0]
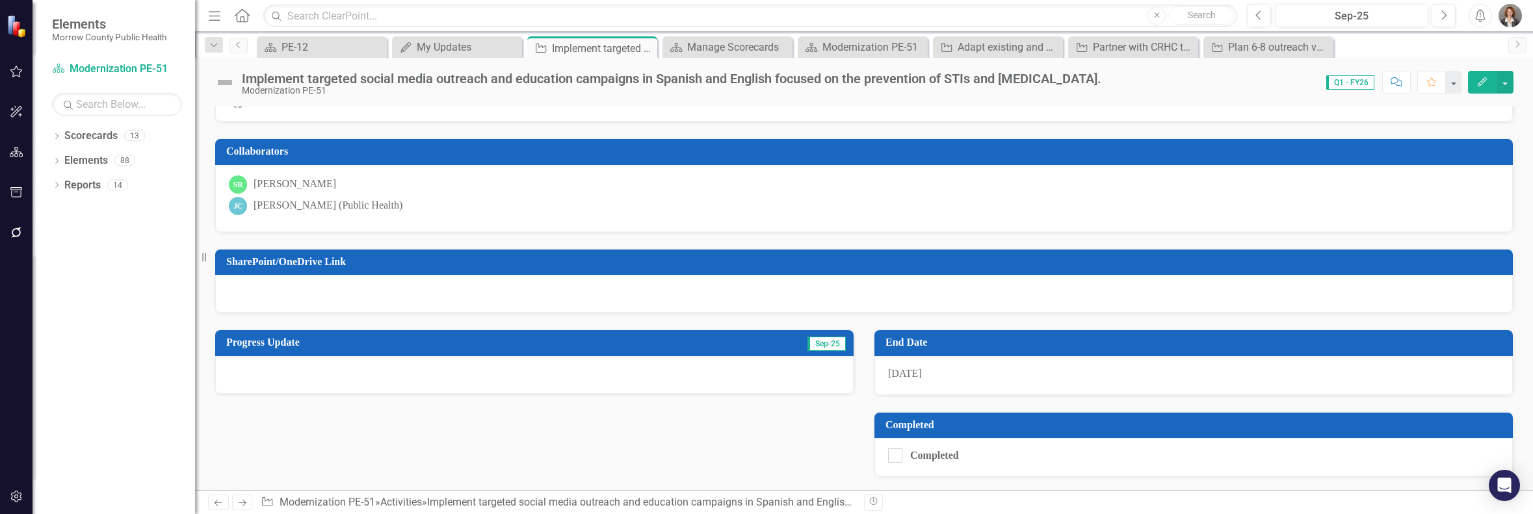
click at [230, 367] on div at bounding box center [534, 375] width 638 height 38
click at [230, 366] on div at bounding box center [534, 375] width 638 height 38
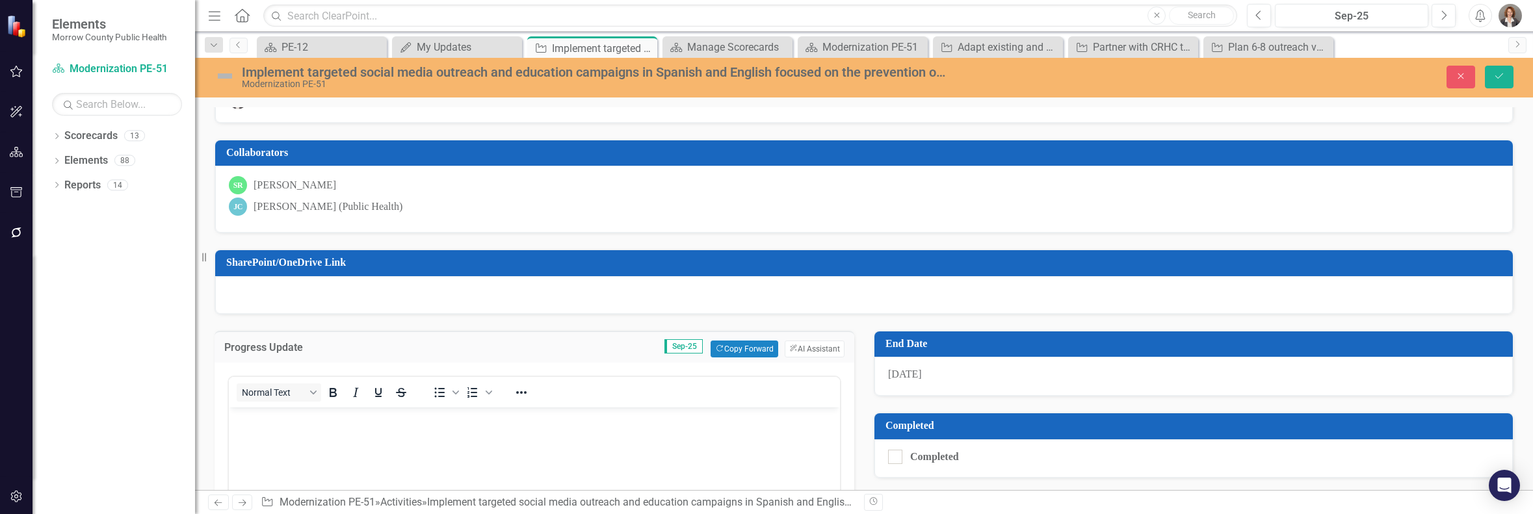
click at [230, 367] on div "Normal Text To open the popup, press Shift+Enter To open the popup, press Shift…" at bounding box center [535, 524] width 640 height 322
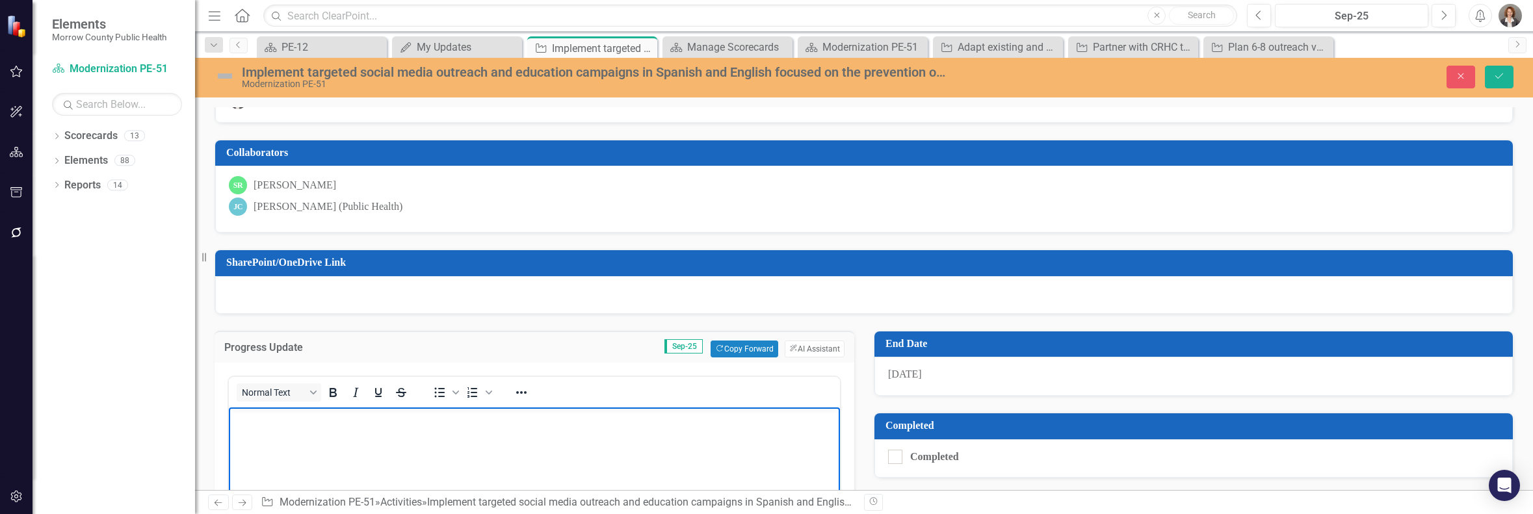
click at [263, 438] on body "Rich Text Area. Press ALT-0 for help." at bounding box center [534, 504] width 611 height 195
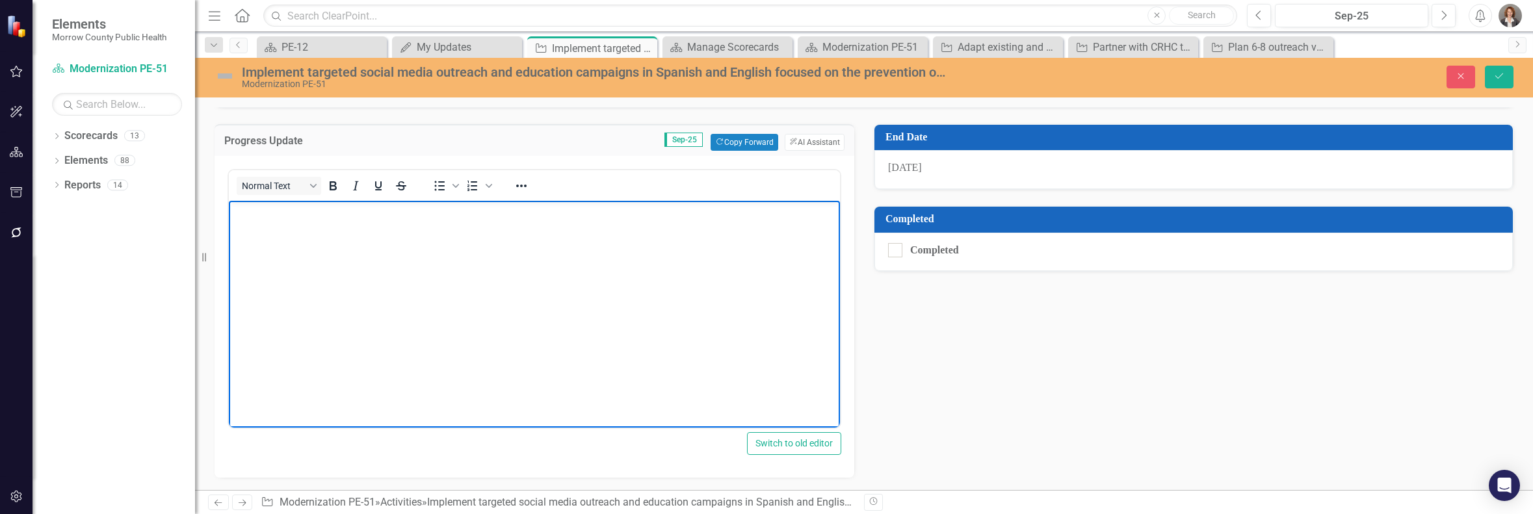
scroll to position [342, 0]
click at [256, 223] on body "Rich Text Area. Press ALT-0 for help." at bounding box center [534, 297] width 611 height 195
click at [452, 51] on div "My Updates" at bounding box center [460, 47] width 86 height 16
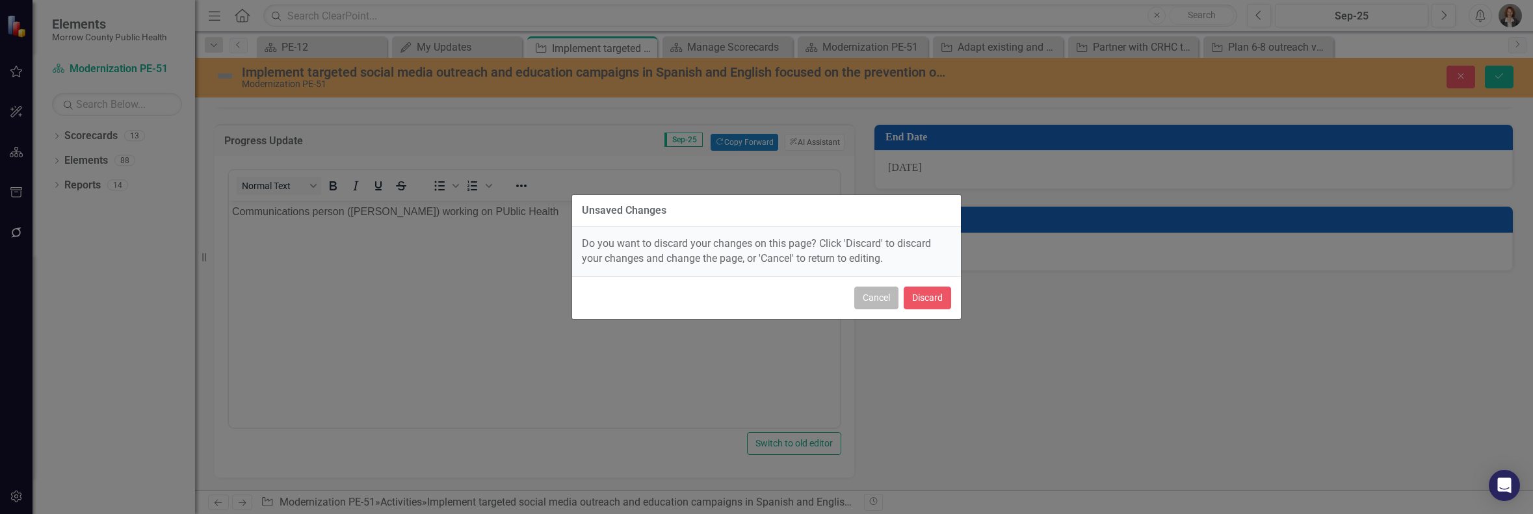
click at [882, 302] on button "Cancel" at bounding box center [876, 298] width 44 height 23
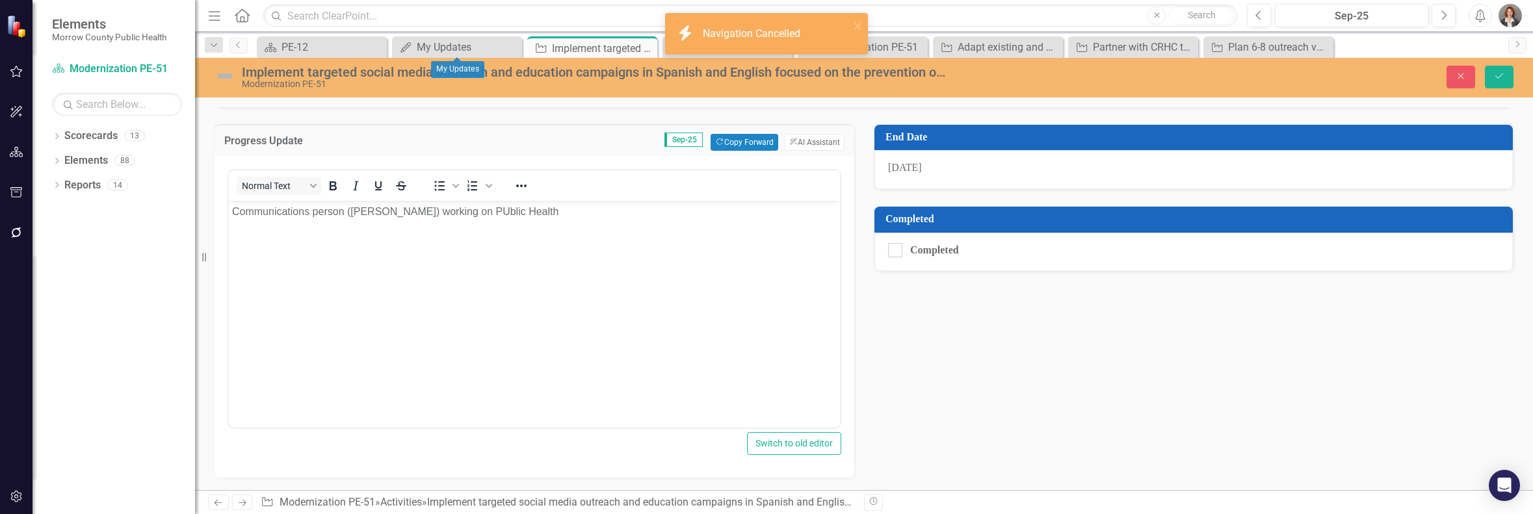
click at [445, 211] on p "Communications person (Kate) working on PUblic Health" at bounding box center [534, 211] width 605 height 16
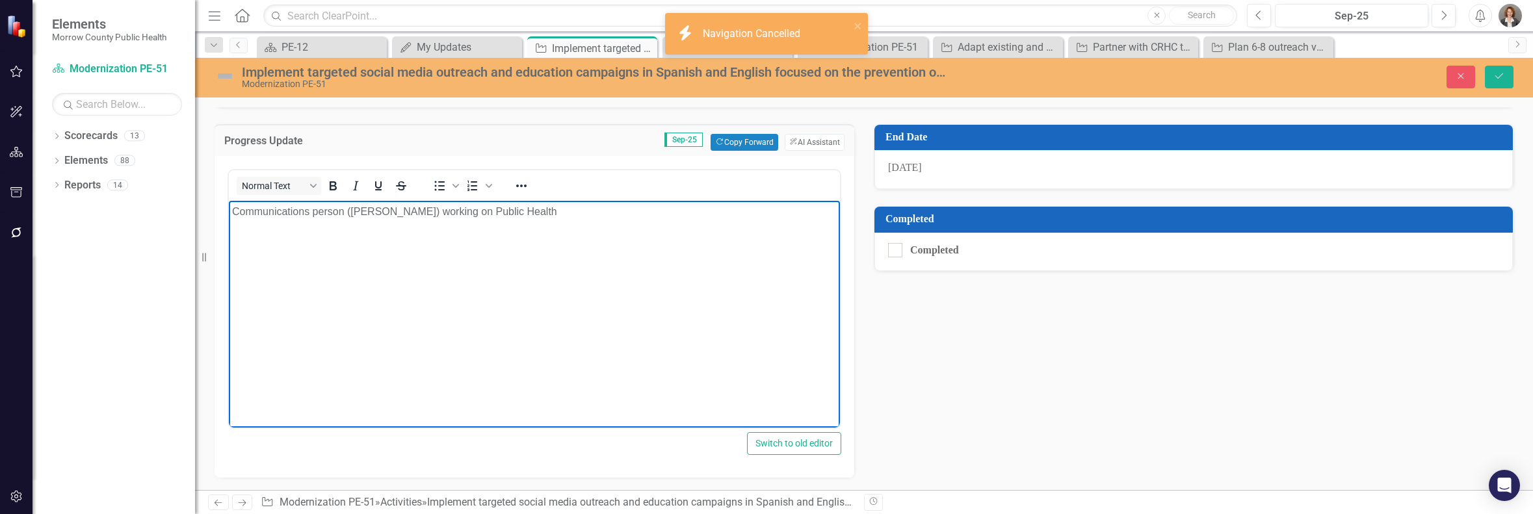
click at [231, 208] on body "Communications person (Kate) working on Public Health" at bounding box center [534, 297] width 611 height 195
click at [419, 210] on p "Met with Communications person (Kate) working on Public Health" at bounding box center [534, 211] width 605 height 16
click at [584, 209] on p "Met with Communications person (Kate) 9/30/25, working on Public Health" at bounding box center [534, 211] width 605 height 16
click at [348, 225] on p "Met with Communications person (Kate) 9/30/25, working on Public Health messagi…" at bounding box center [534, 218] width 605 height 31
click at [728, 210] on p "Met with Communications person (Kate) 9/30/25, working on Public Health messagi…" at bounding box center [534, 218] width 605 height 31
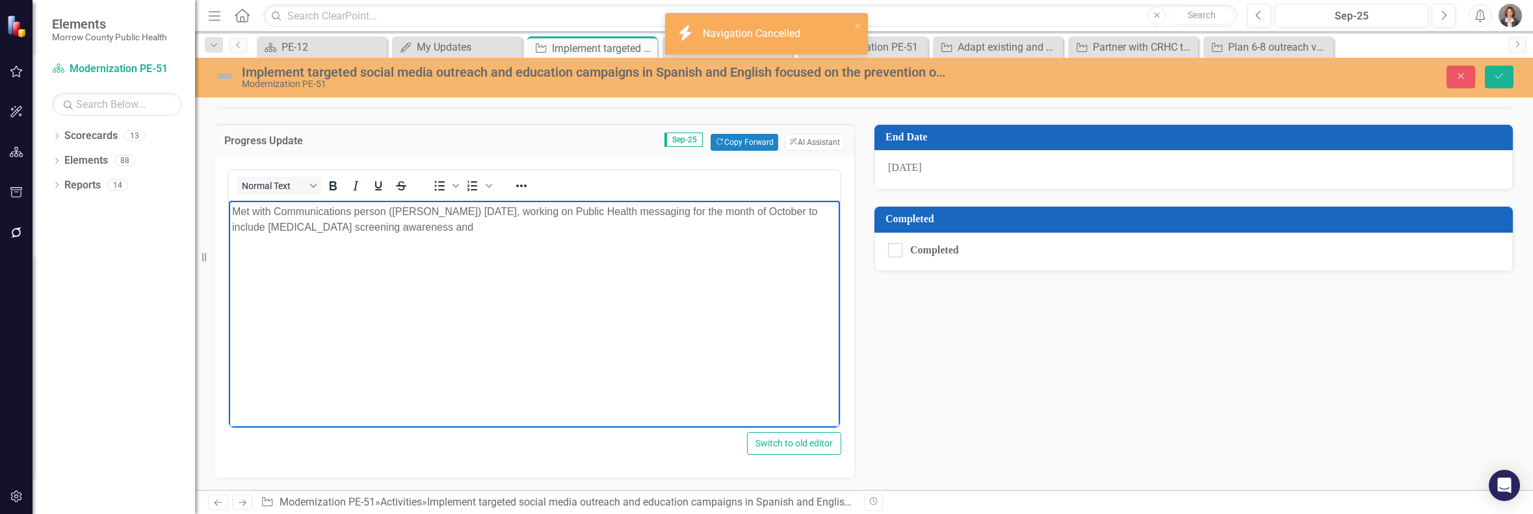
click at [405, 228] on p "Met with Communications person (Kate) 9/30/25, working on Public Health messagi…" at bounding box center [534, 218] width 605 height 31
click at [387, 228] on p "Met with Communications person (Kate) 9/30/25, working on Public Health messagi…" at bounding box center [534, 218] width 605 height 31
click at [479, 227] on p "Met with Communications person (Kate) 9/30/25, working on Public Health messagi…" at bounding box center [534, 218] width 605 height 31
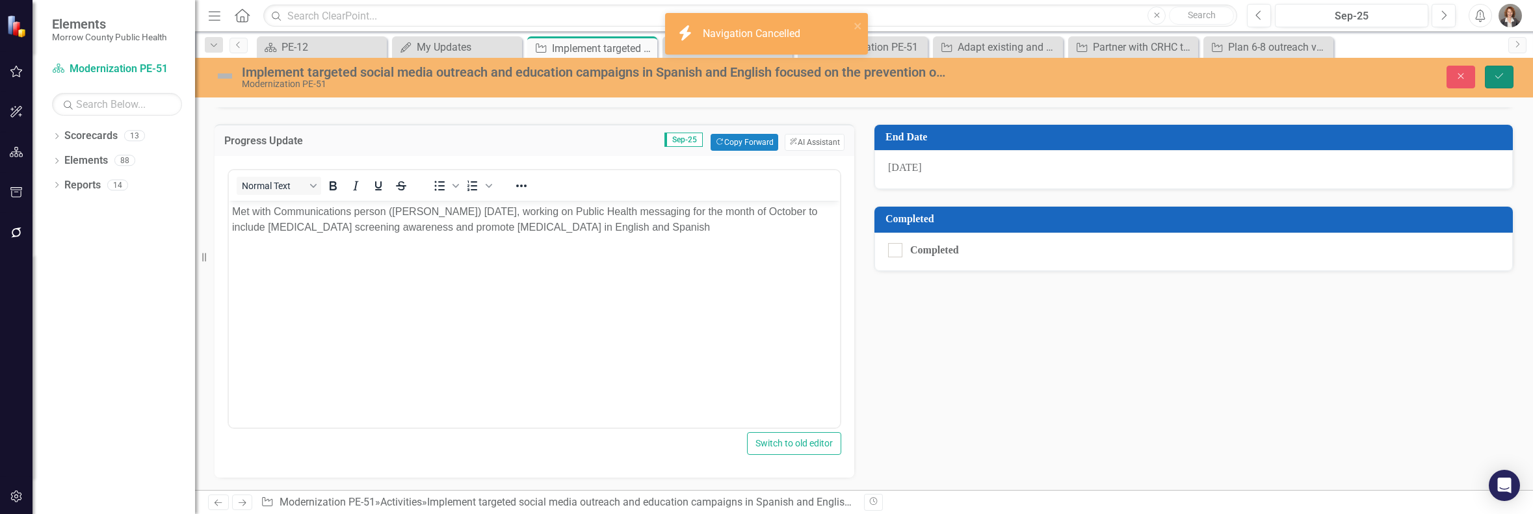
click at [1099, 74] on icon "Save" at bounding box center [1499, 76] width 12 height 9
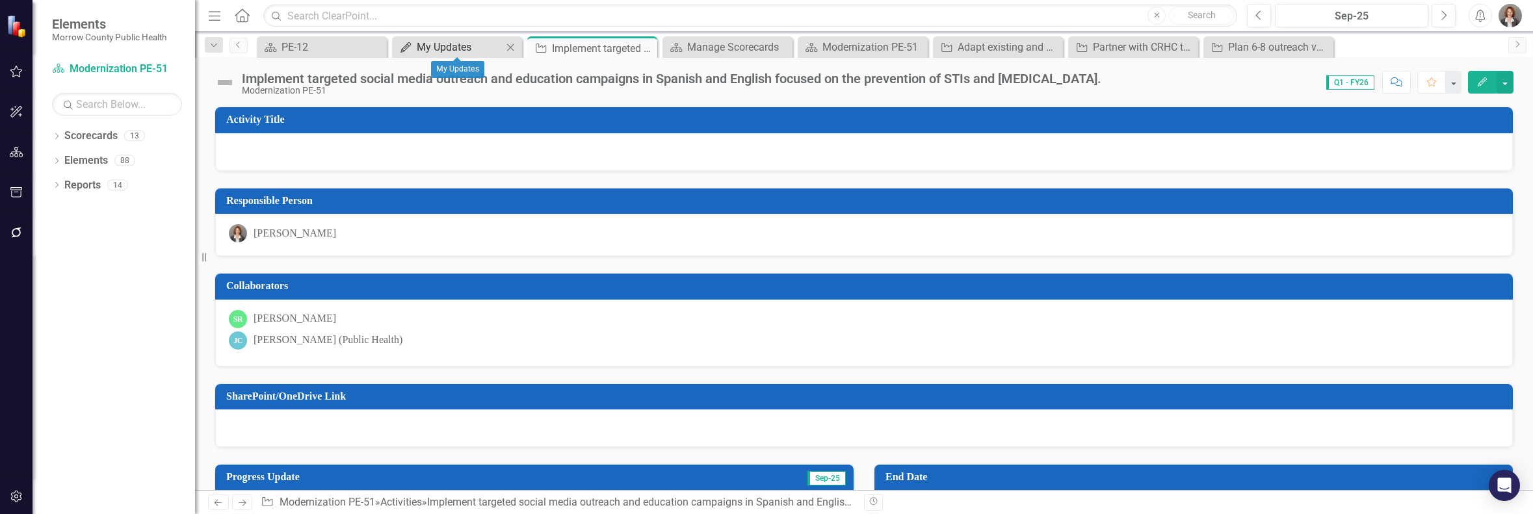
click at [460, 47] on div "My Updates" at bounding box center [460, 47] width 86 height 16
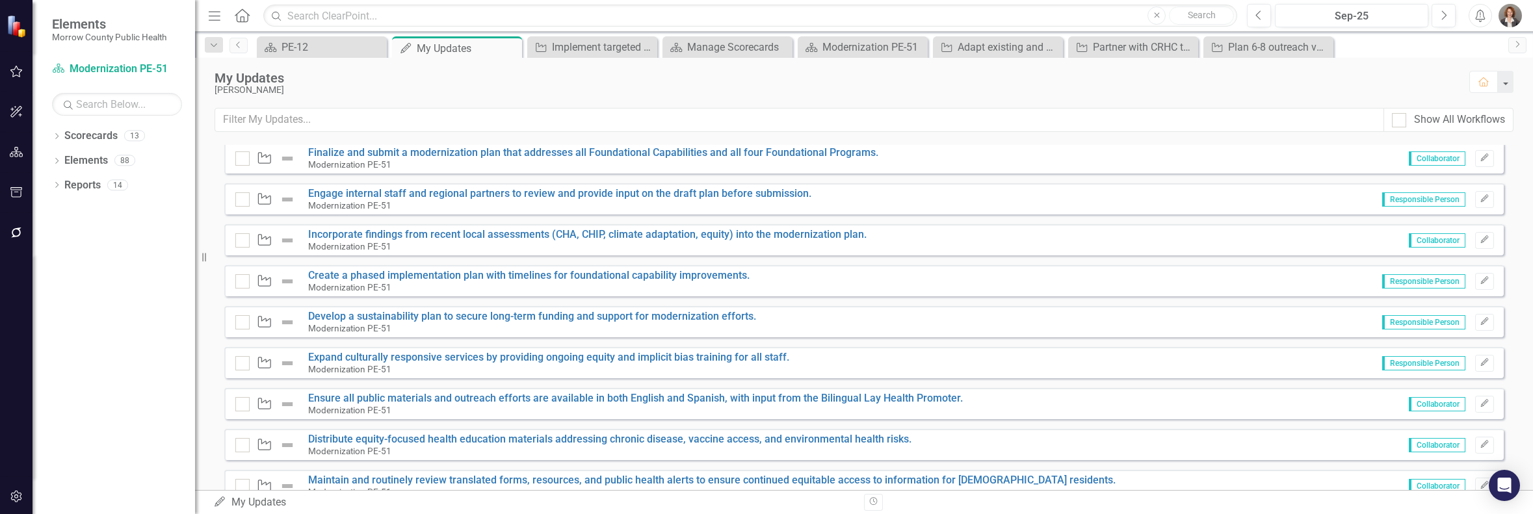
scroll to position [1482, 0]
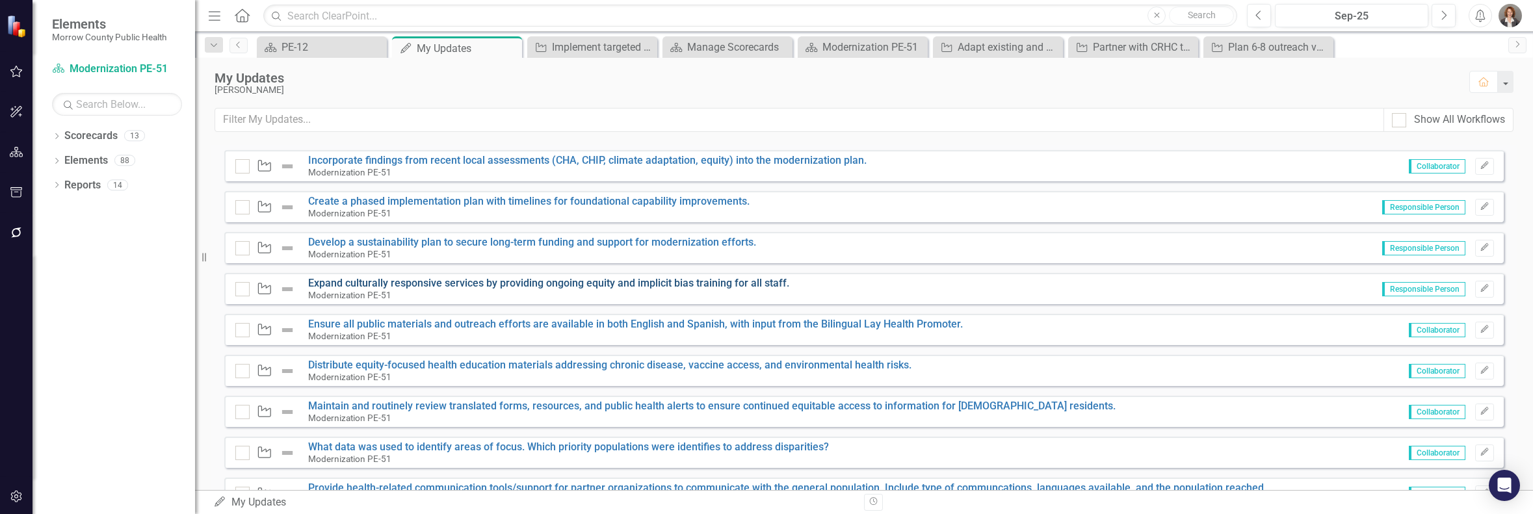
click at [741, 283] on link "Expand culturally responsive services by providing ongoing equity and implicit …" at bounding box center [548, 283] width 481 height 12
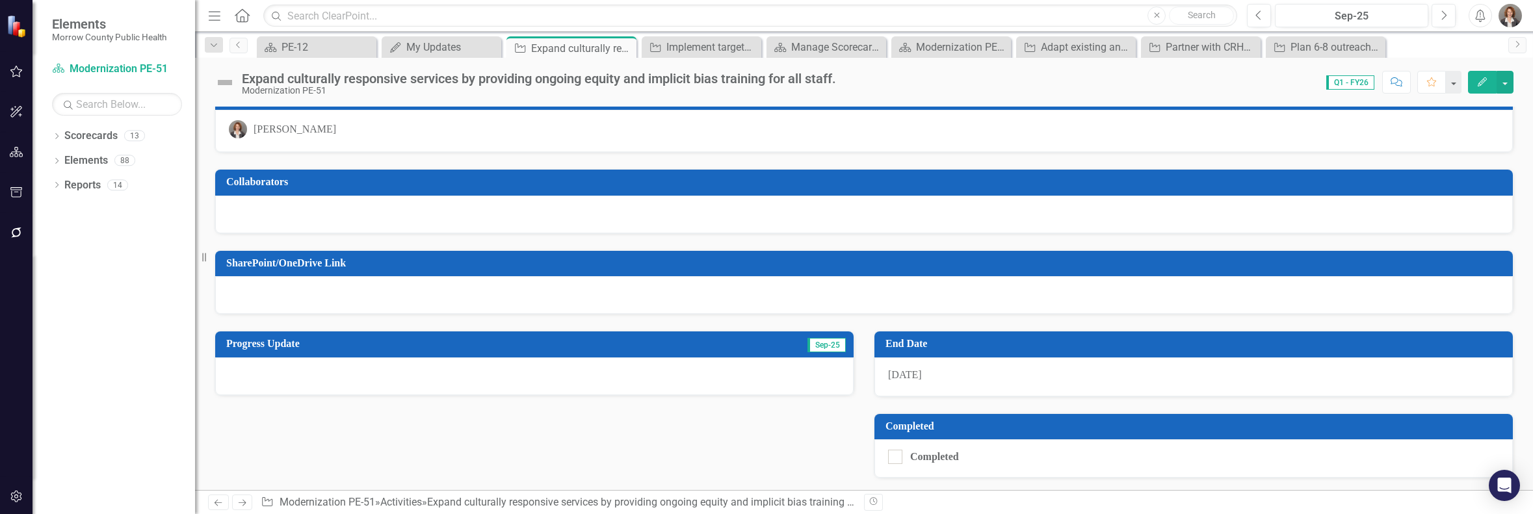
scroll to position [105, 0]
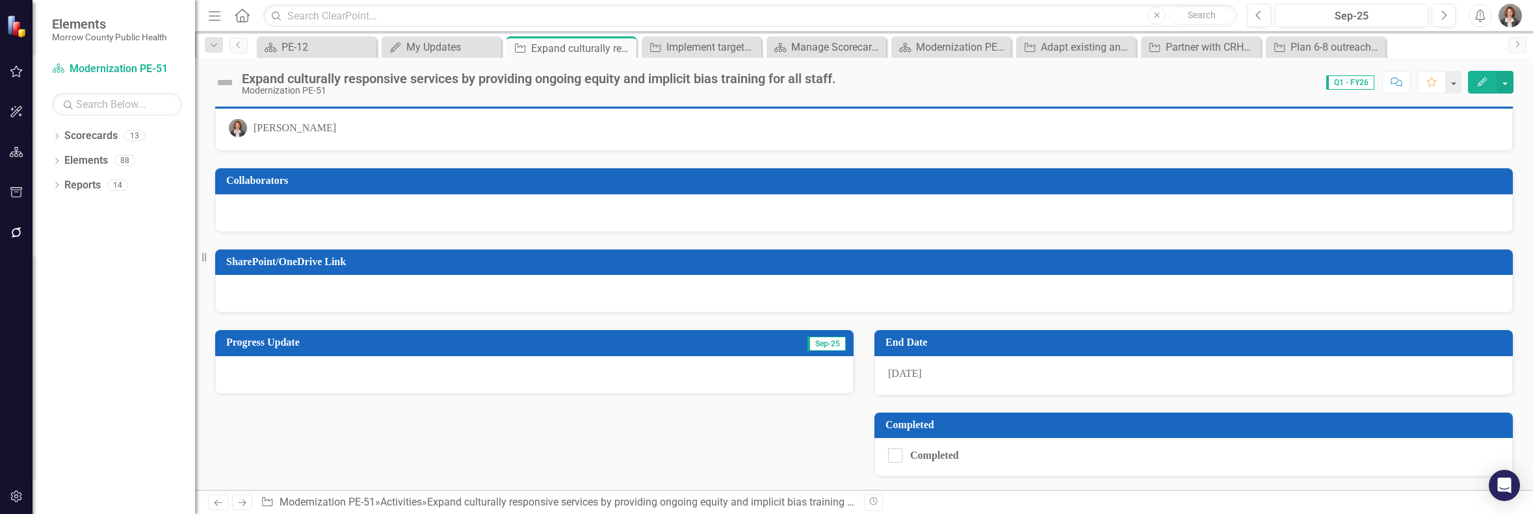
click at [241, 369] on div at bounding box center [534, 375] width 638 height 38
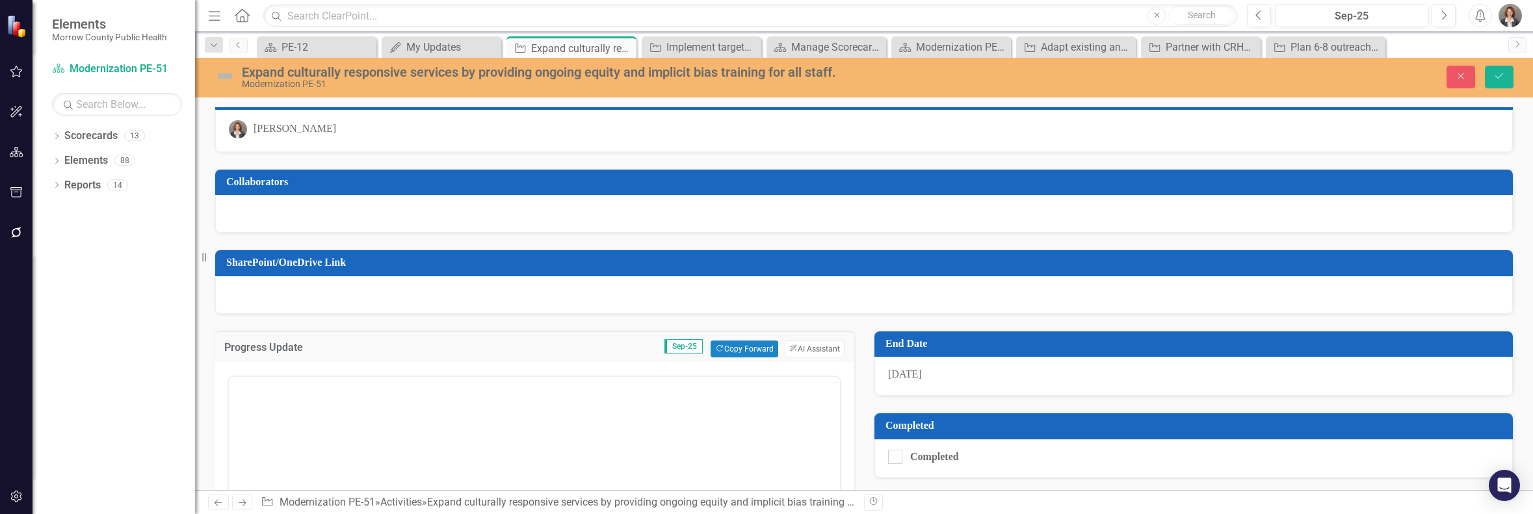
scroll to position [0, 0]
click at [241, 419] on p "Rich Text Area. Press ALT-0 for help." at bounding box center [534, 418] width 605 height 16
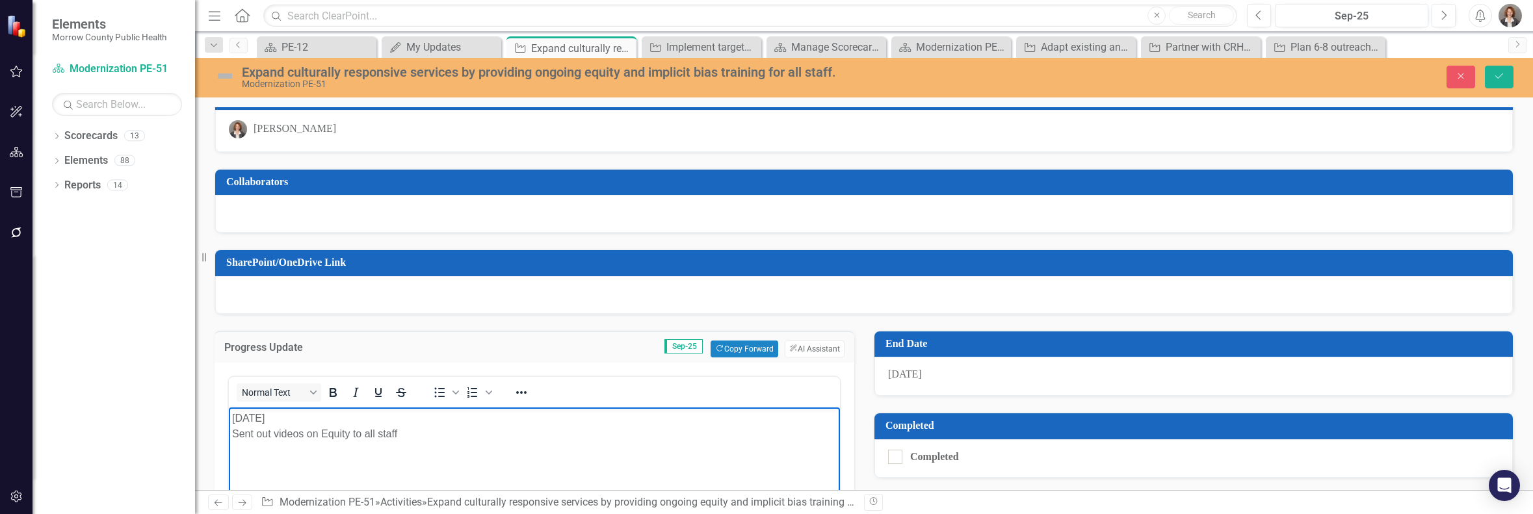
click at [348, 432] on p "9/25/25 Sent out videos on Equity to all staff" at bounding box center [534, 425] width 605 height 31
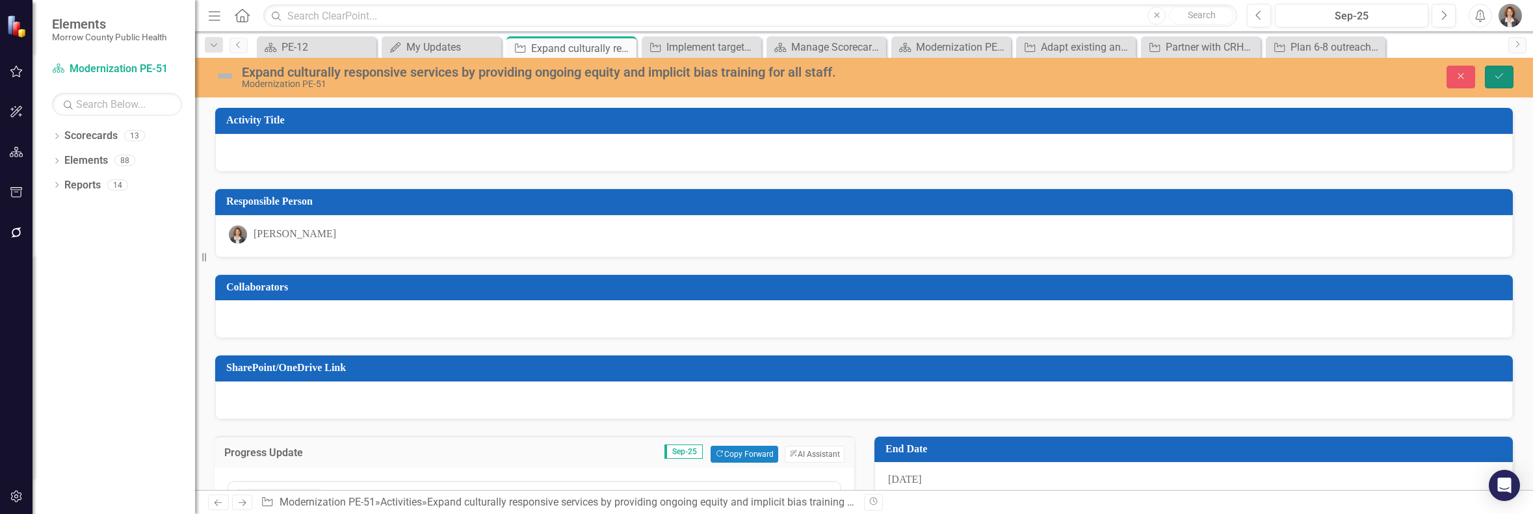
click at [1099, 77] on icon "submit" at bounding box center [1499, 75] width 8 height 5
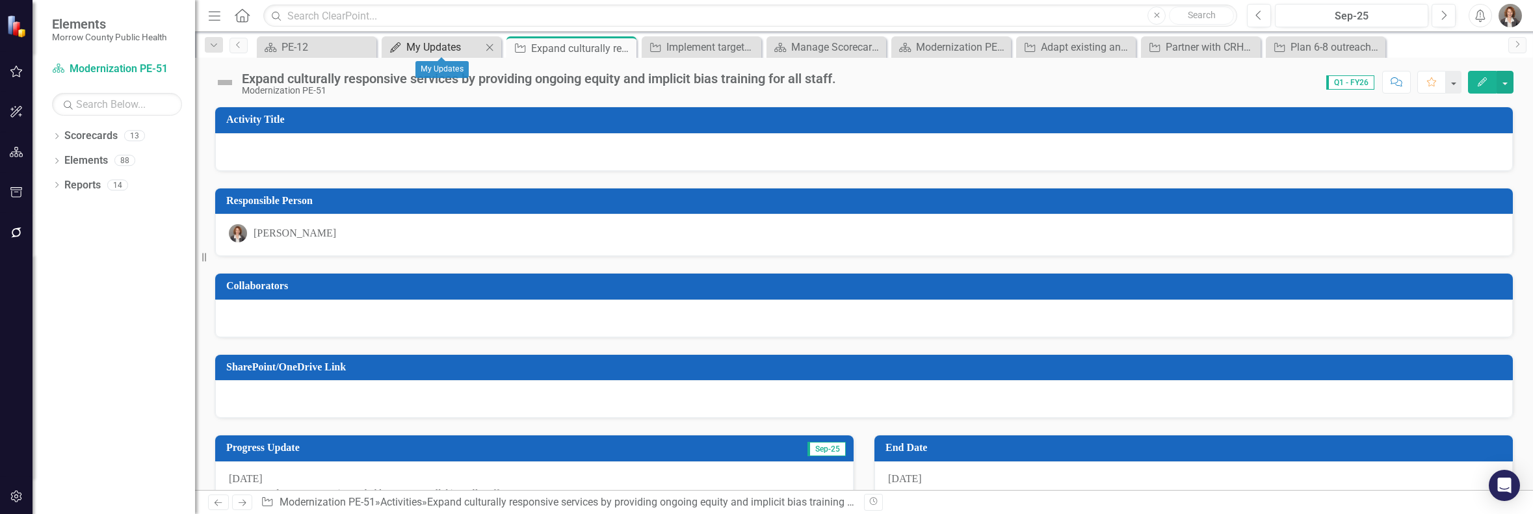
click at [434, 50] on div "My Updates" at bounding box center [443, 47] width 75 height 16
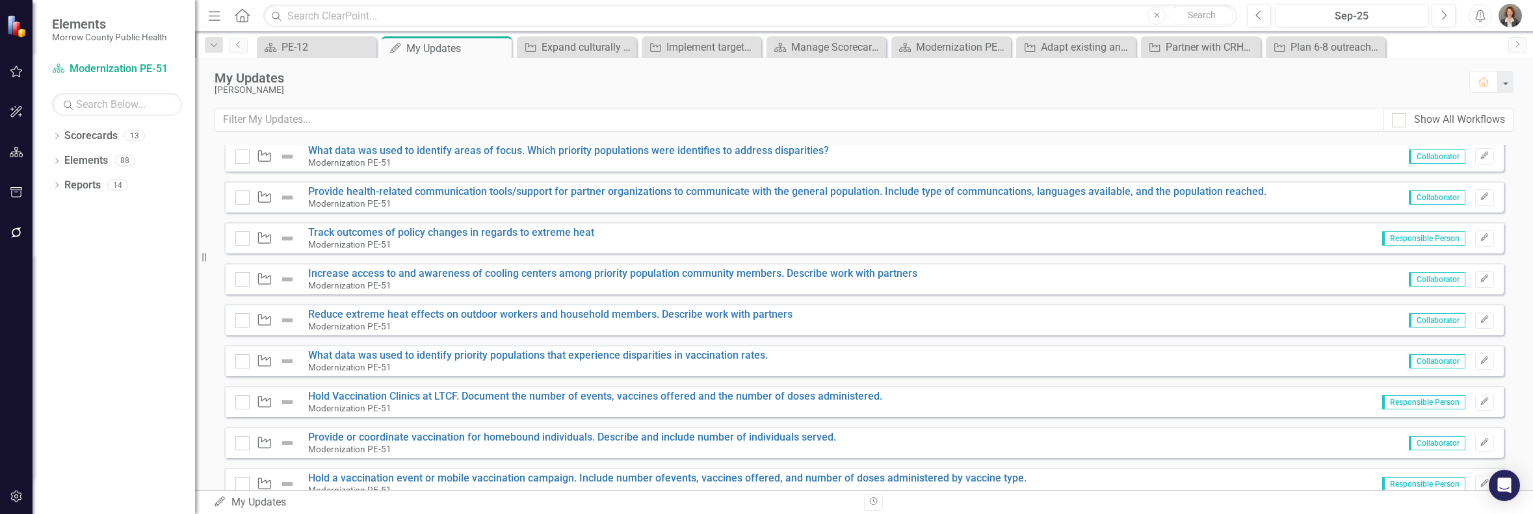
scroll to position [1853, 0]
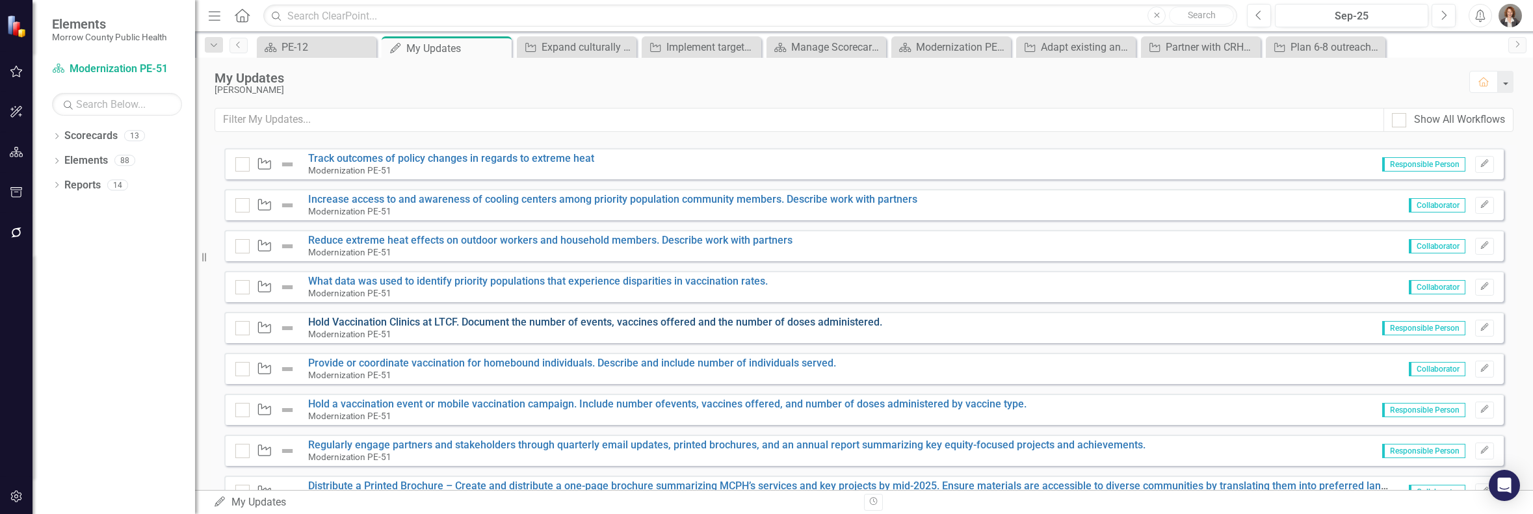
click at [725, 323] on link "Hold Vaccination Clinics at LTCF. Document the number of events, vaccines offer…" at bounding box center [595, 322] width 574 height 12
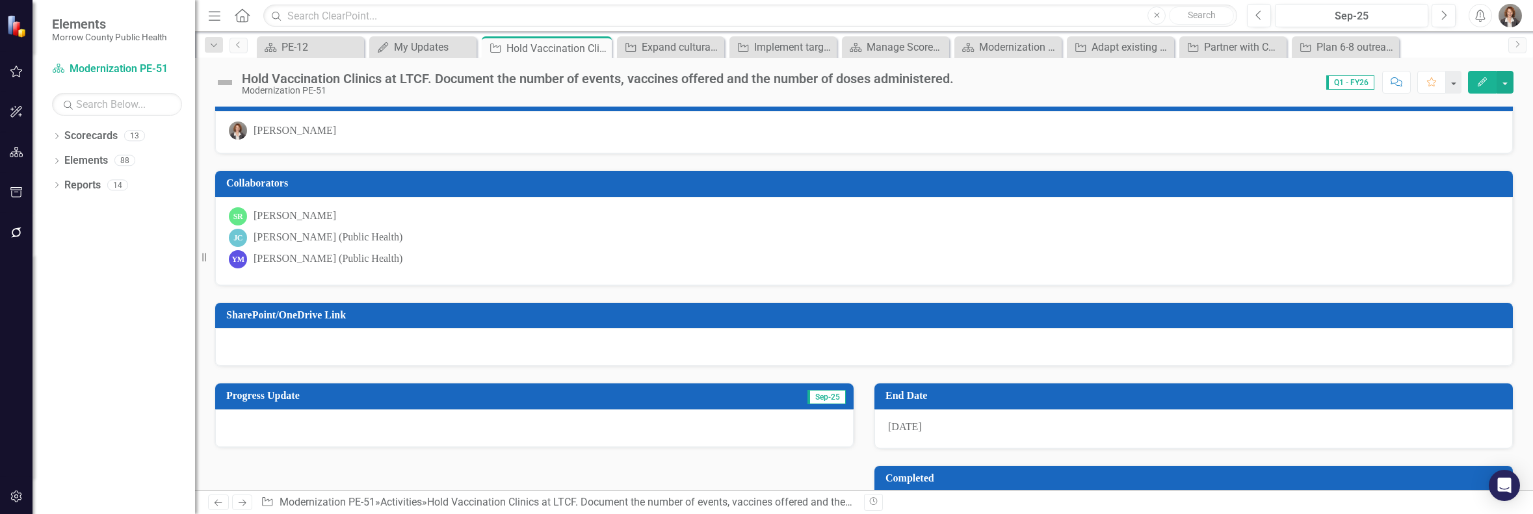
scroll to position [156, 0]
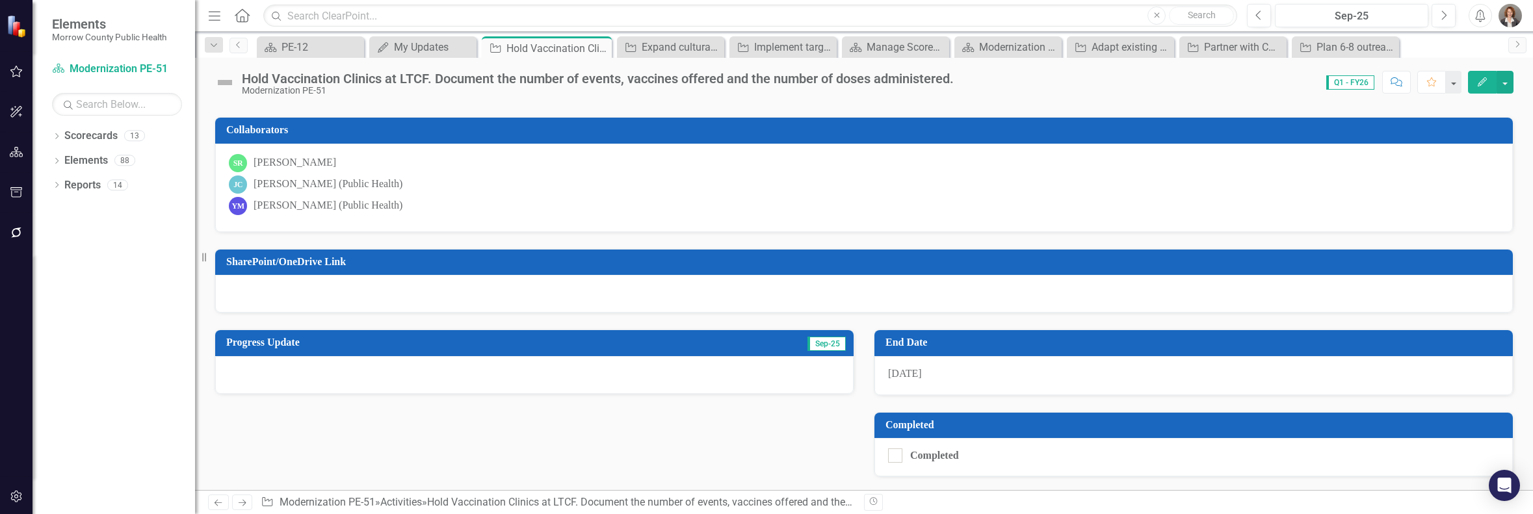
click at [234, 369] on div at bounding box center [534, 375] width 638 height 38
click at [233, 369] on div at bounding box center [534, 375] width 638 height 38
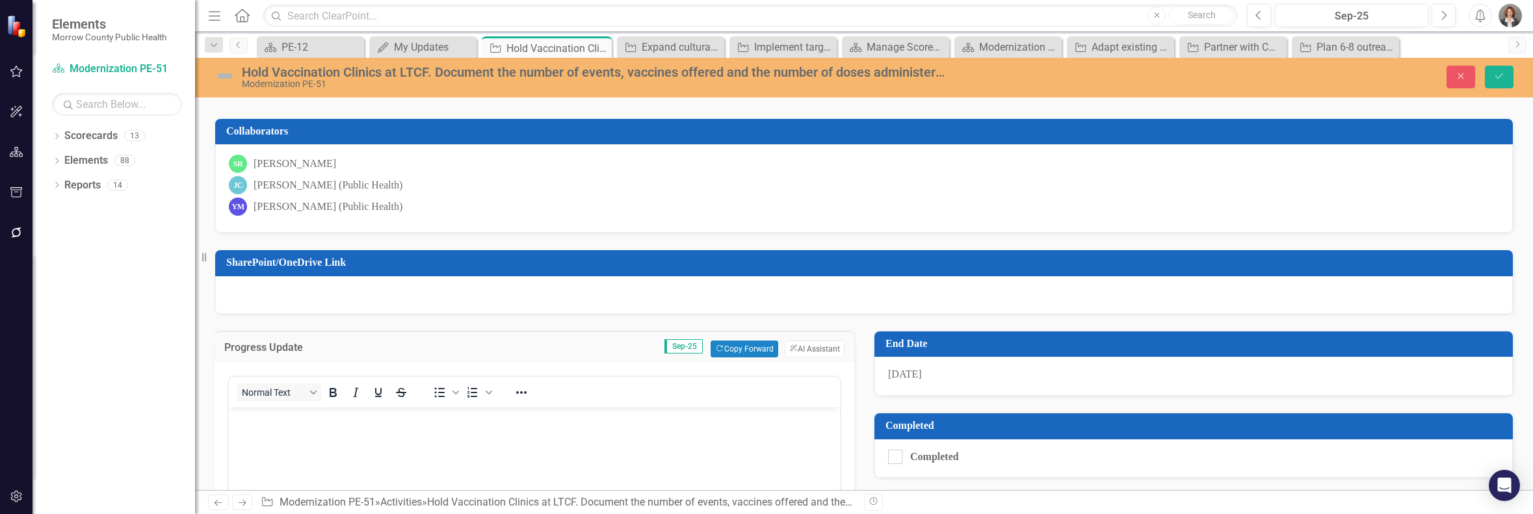
scroll to position [0, 0]
click at [264, 431] on body "Rich Text Area. Press ALT-0 for help." at bounding box center [534, 504] width 611 height 195
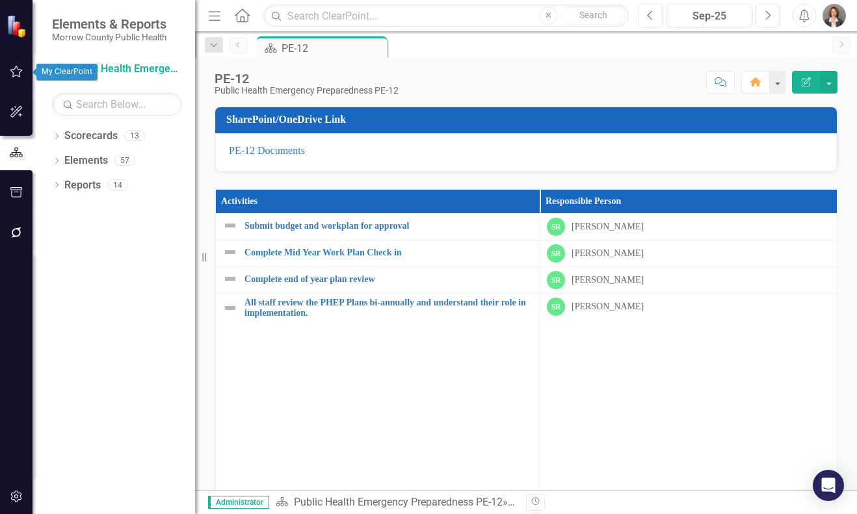
click at [13, 72] on icon "button" at bounding box center [17, 71] width 14 height 10
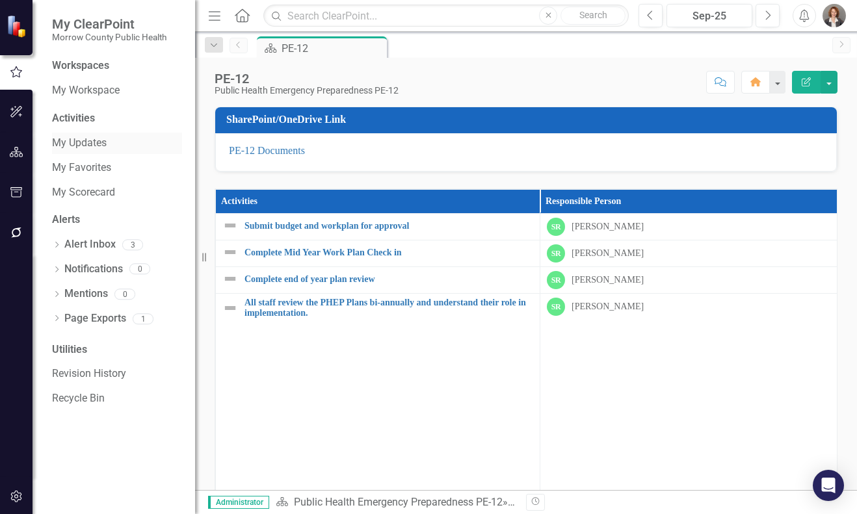
click at [86, 142] on link "My Updates" at bounding box center [117, 143] width 130 height 15
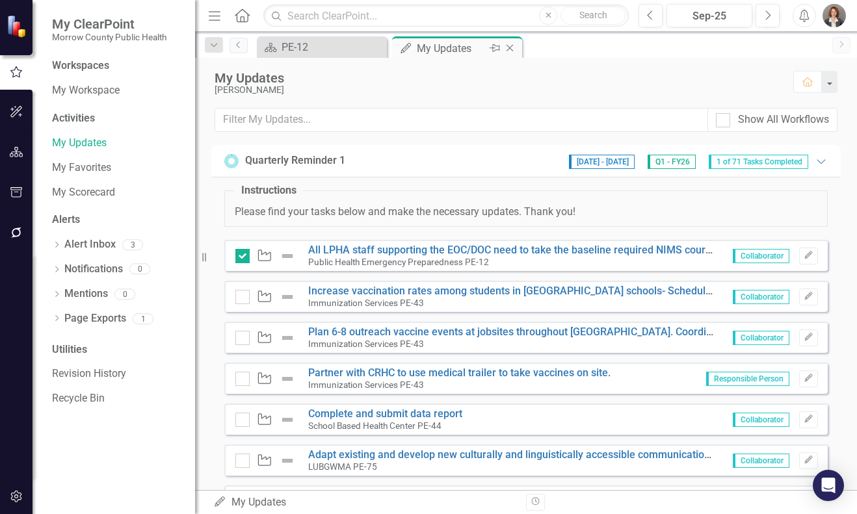
click at [451, 50] on div "My Updates" at bounding box center [452, 48] width 70 height 16
click at [445, 46] on div "My Updates" at bounding box center [452, 48] width 70 height 16
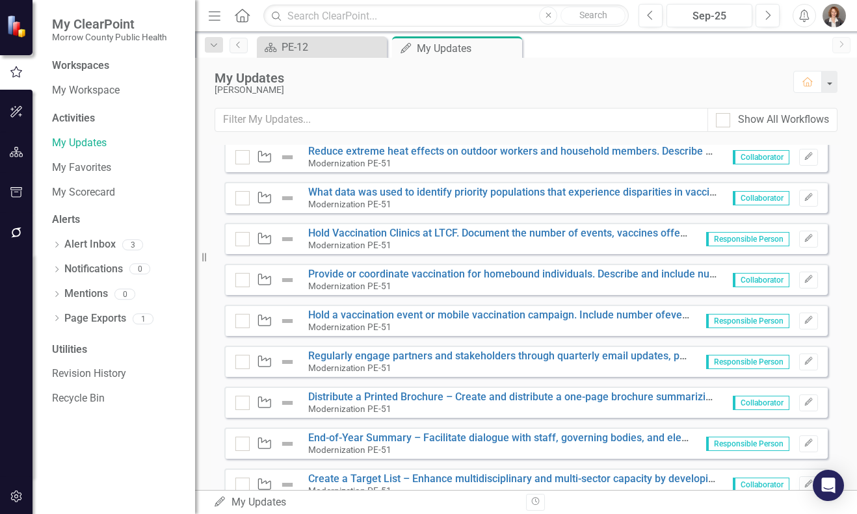
scroll to position [2001, 0]
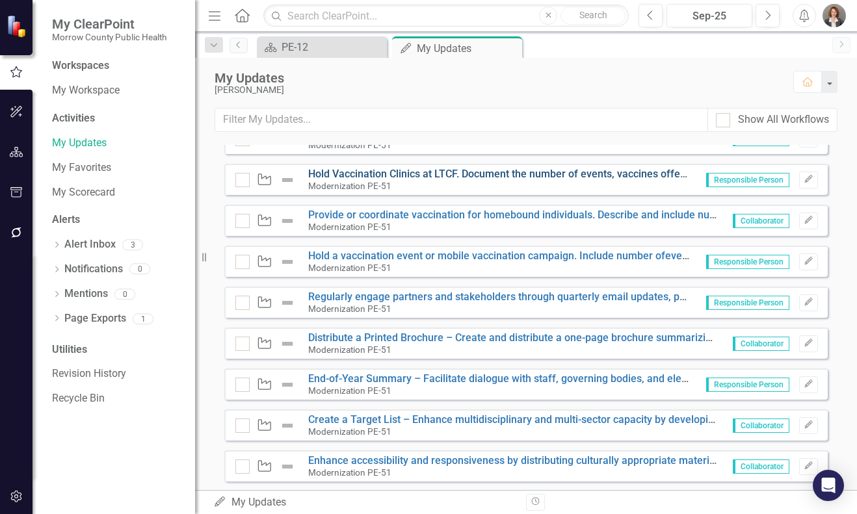
click at [547, 170] on link "Hold Vaccination Clinics at LTCF. Document the number of events, vaccines offer…" at bounding box center [595, 174] width 574 height 12
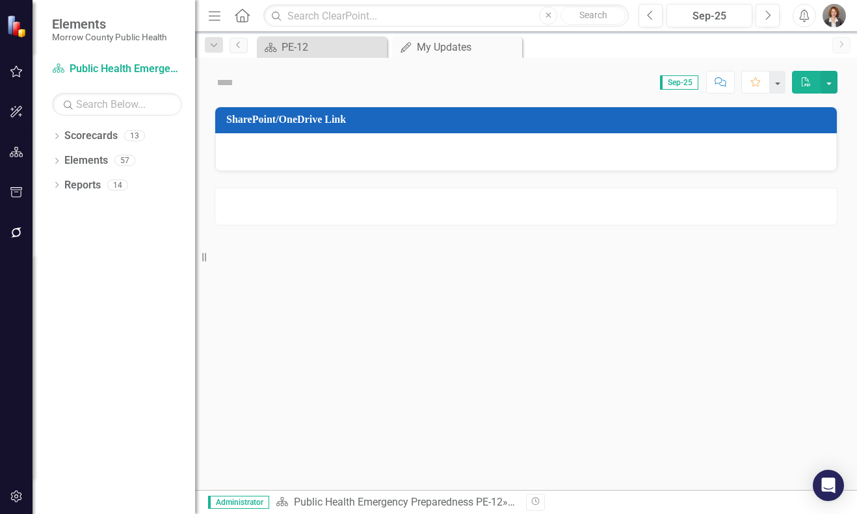
click at [546, 170] on div at bounding box center [526, 152] width 622 height 38
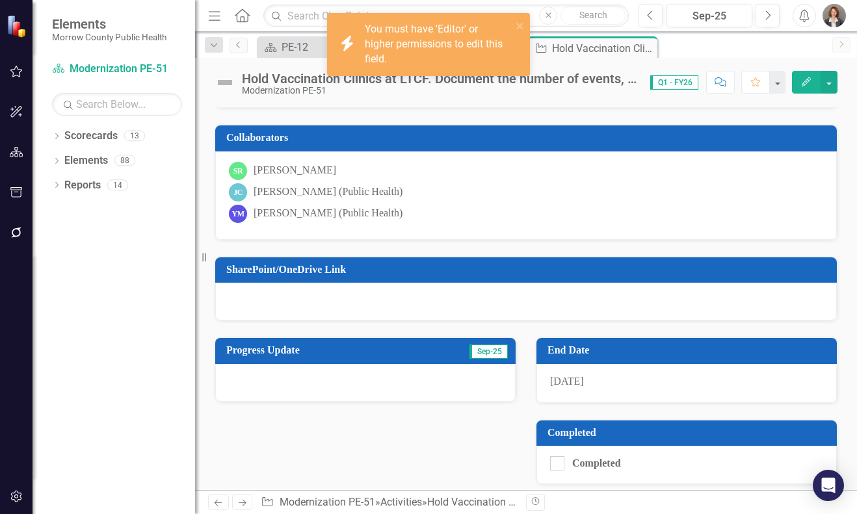
scroll to position [156, 0]
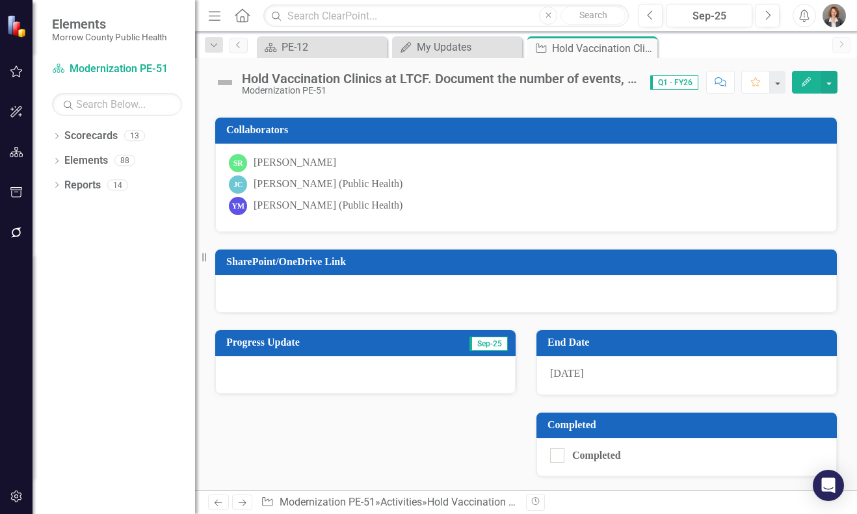
click at [228, 367] on div at bounding box center [365, 375] width 300 height 38
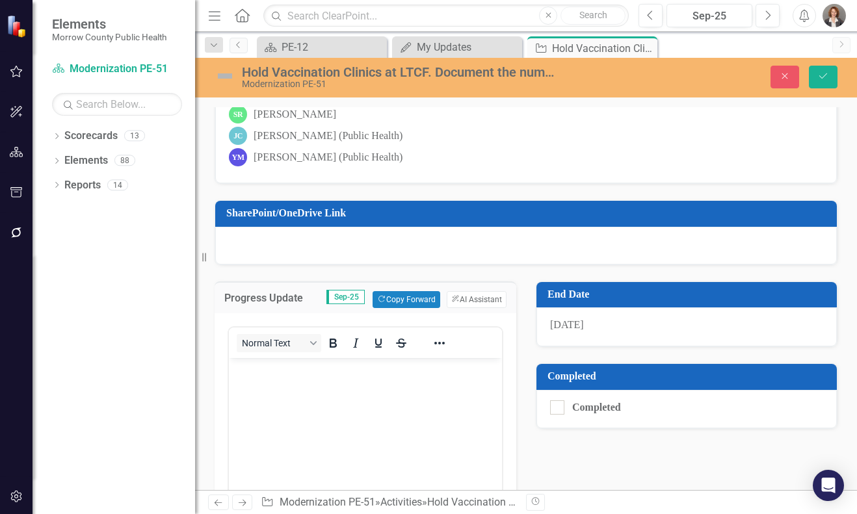
scroll to position [230, 0]
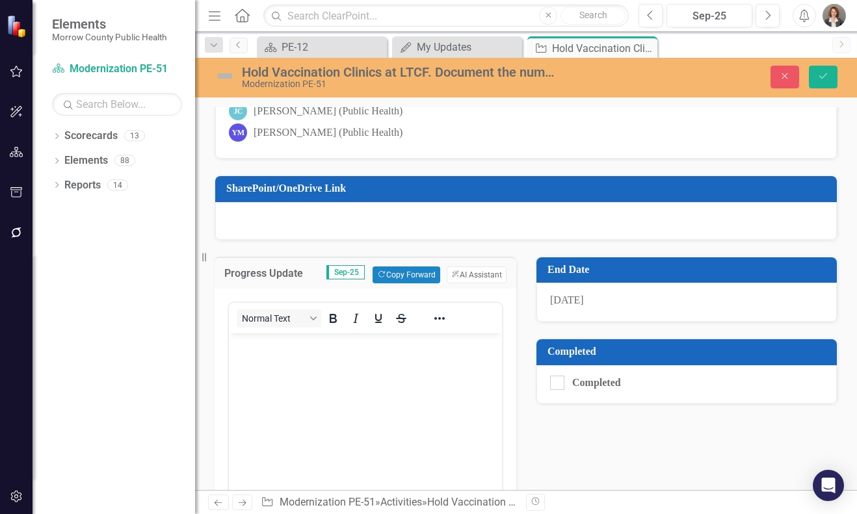
click at [259, 353] on body "Rich Text Area. Press ALT-0 for help." at bounding box center [365, 430] width 273 height 195
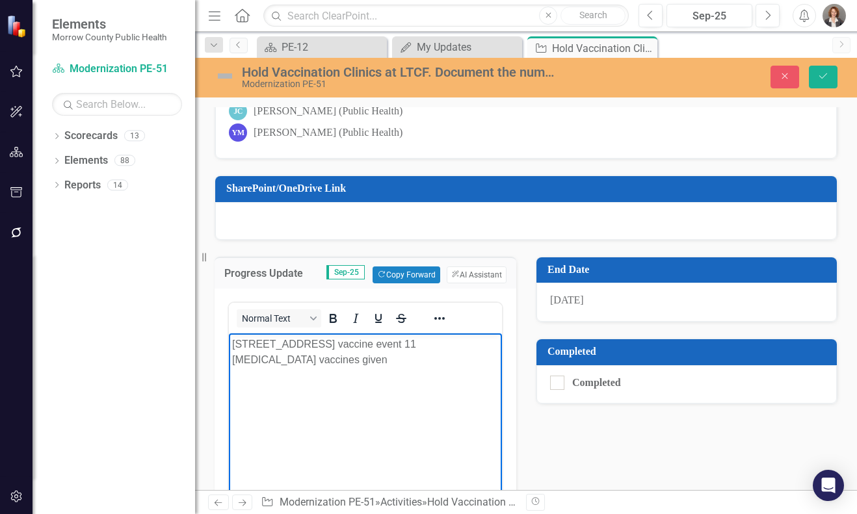
click at [215, 270] on div "Progress Update Sep-25 Copy Forward Copy Forward ClearPoint AI AI Assistant" at bounding box center [366, 273] width 302 height 32
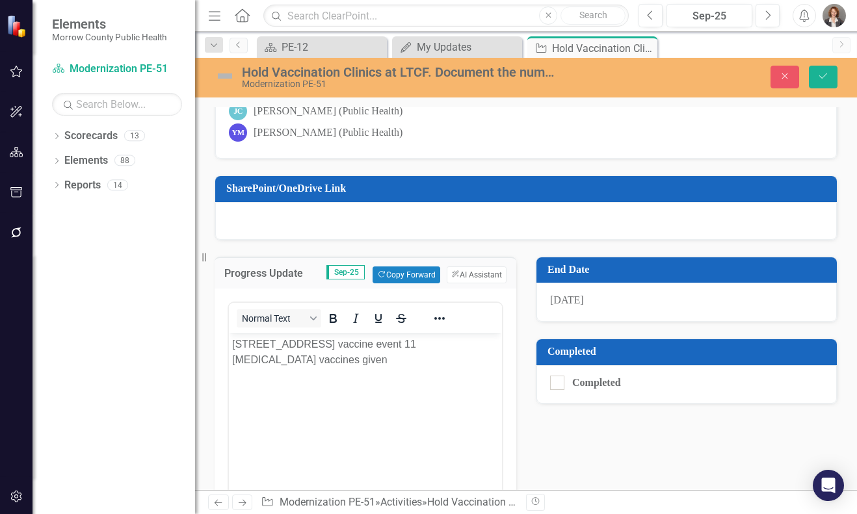
click at [423, 342] on p "[STREET_ADDRESS] vaccine event 11 [MEDICAL_DATA] vaccines given" at bounding box center [365, 351] width 267 height 31
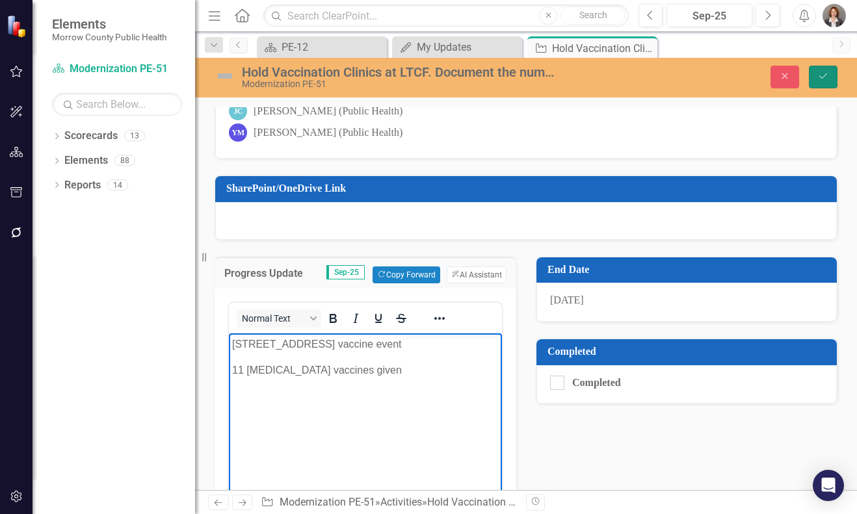
click at [826, 76] on icon "Save" at bounding box center [823, 76] width 12 height 9
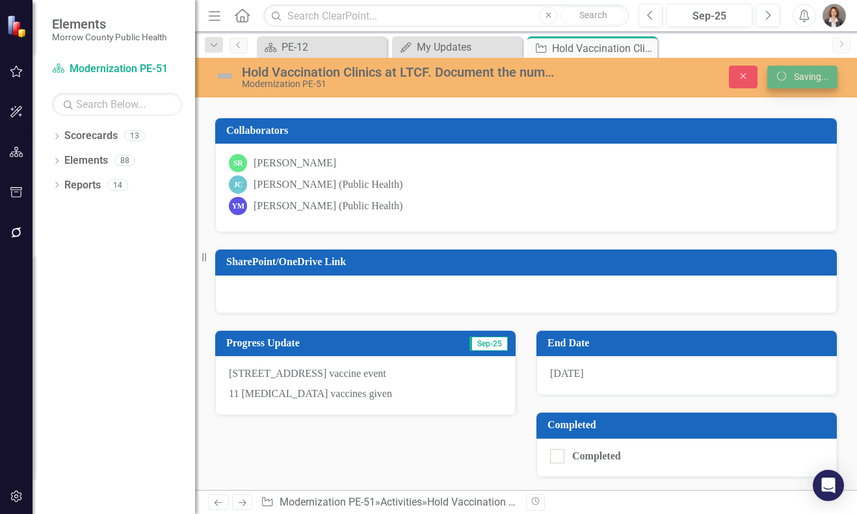
scroll to position [157, 0]
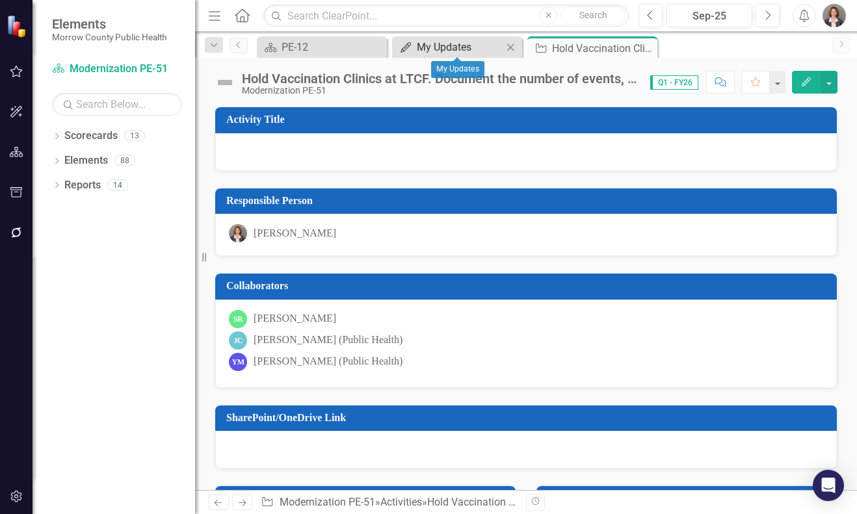
click at [445, 49] on div "My Updates" at bounding box center [460, 47] width 86 height 16
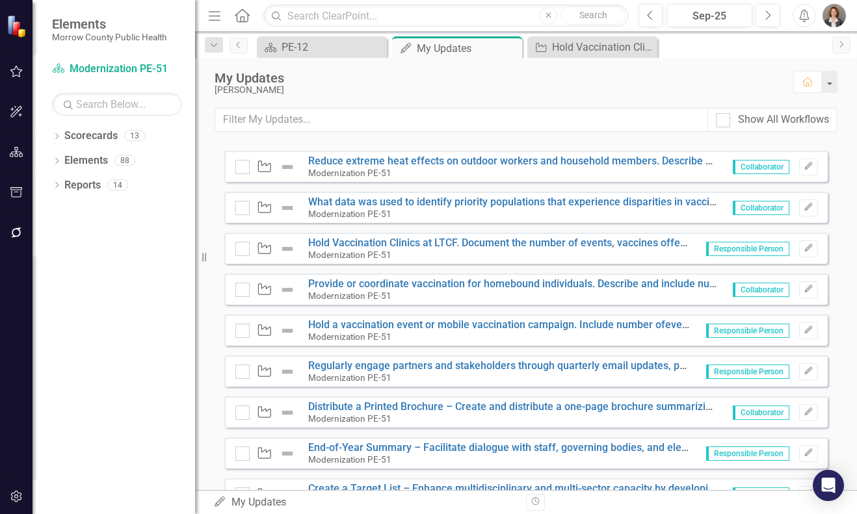
scroll to position [1927, 0]
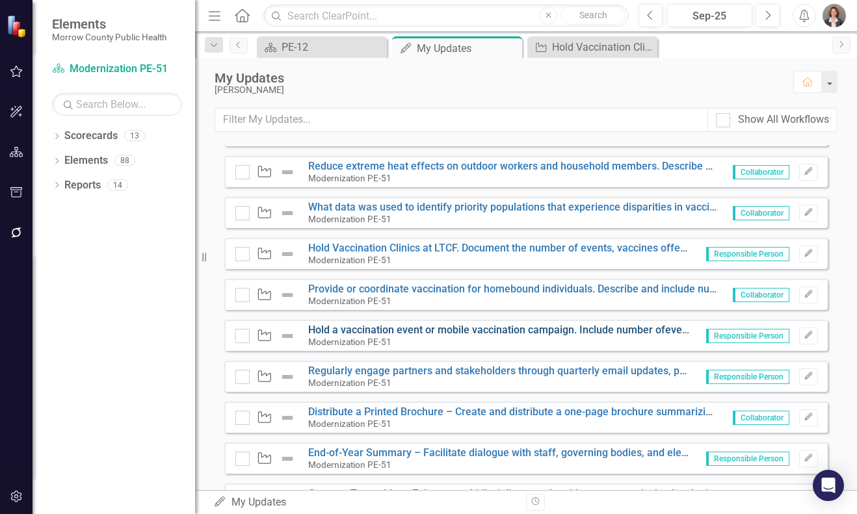
click at [612, 332] on link "Hold a vaccination event or mobile vaccination campaign. Include number ofevent…" at bounding box center [667, 330] width 718 height 12
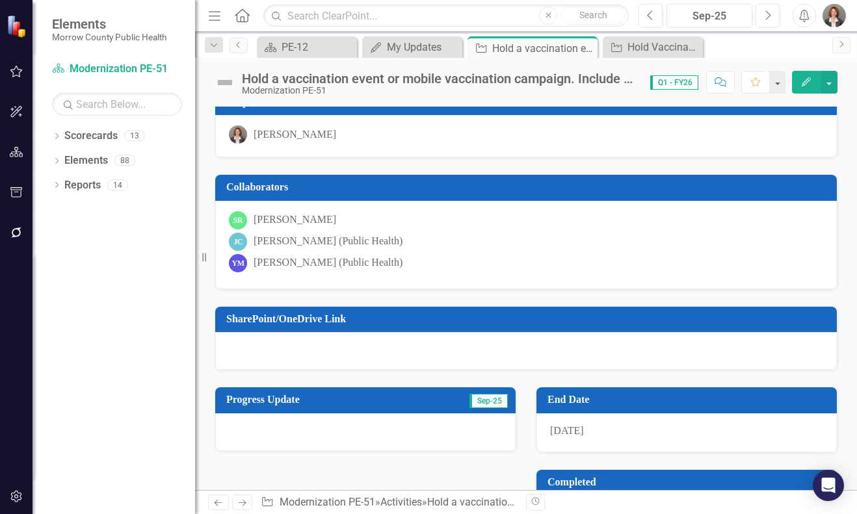
scroll to position [156, 0]
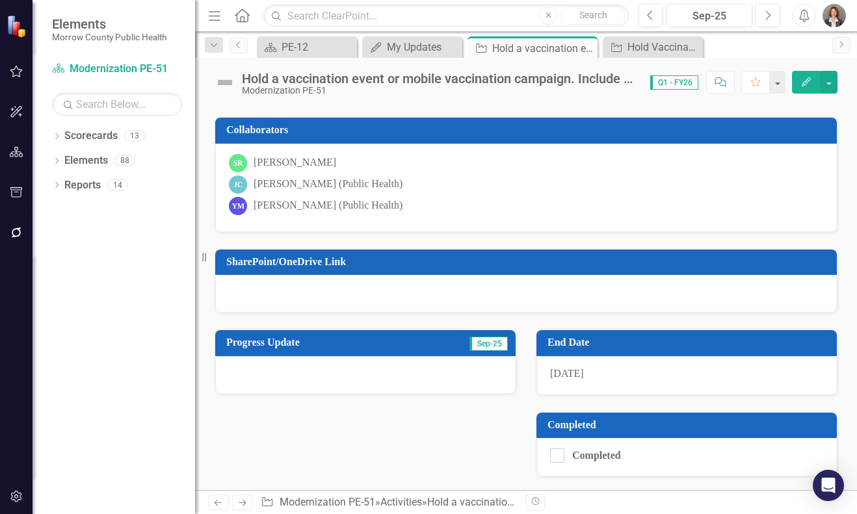
click at [233, 366] on div at bounding box center [365, 375] width 300 height 38
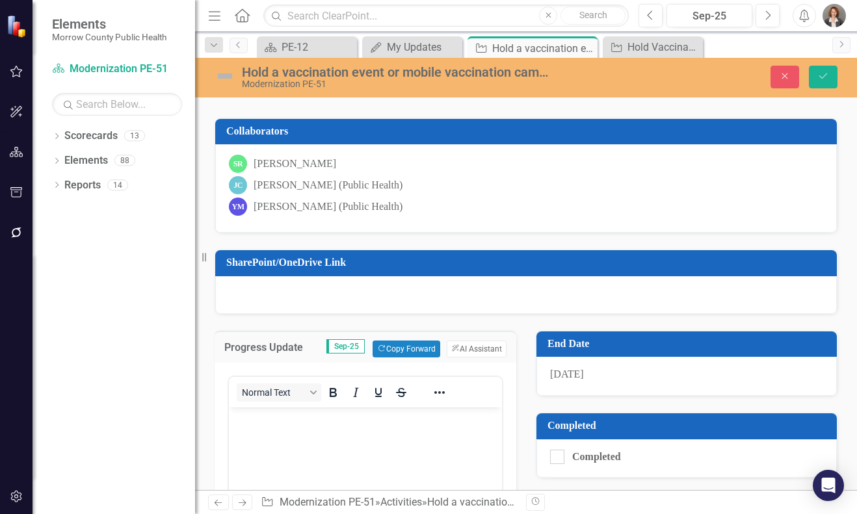
scroll to position [0, 0]
click at [246, 425] on p "Rich Text Area. Press ALT-0 for help." at bounding box center [365, 418] width 267 height 16
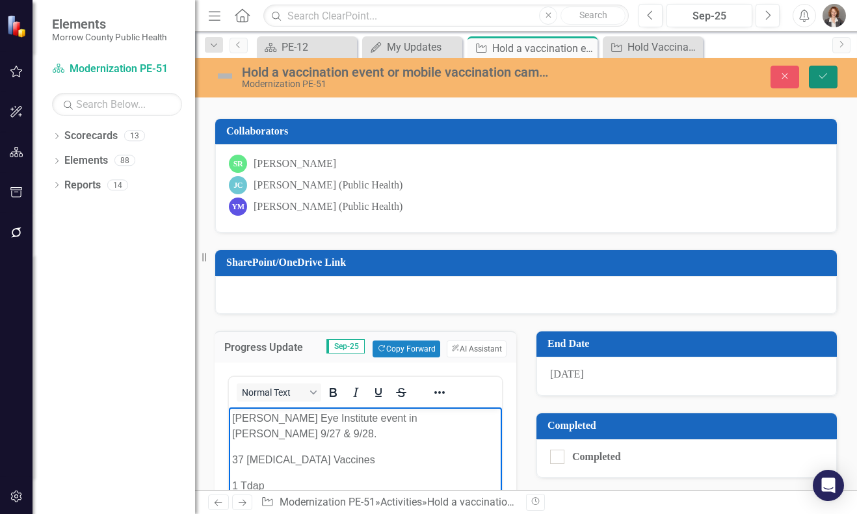
click at [825, 78] on icon "Save" at bounding box center [823, 76] width 12 height 9
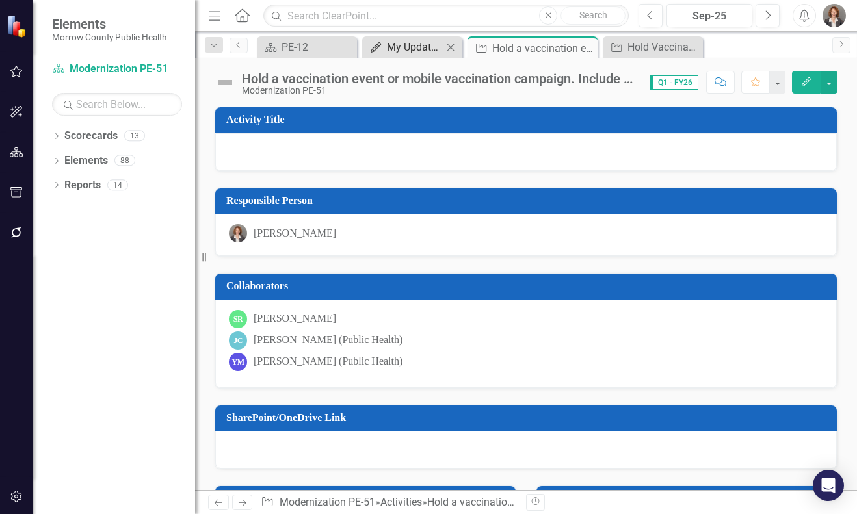
click at [425, 48] on div "My Updates" at bounding box center [415, 47] width 56 height 16
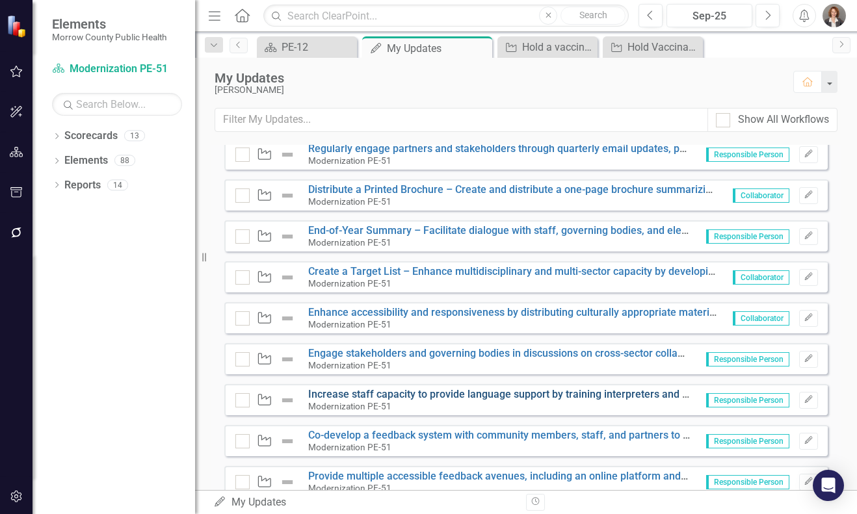
scroll to position [2223, 0]
